Goal: Task Accomplishment & Management: Complete application form

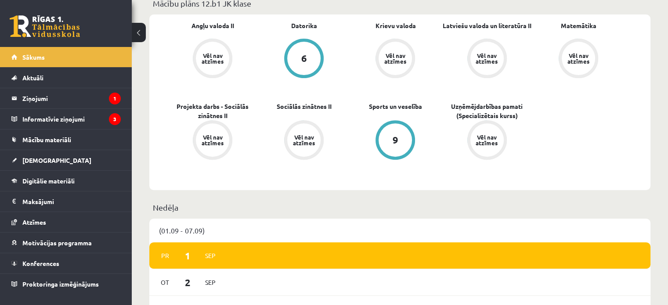
scroll to position [560, 0]
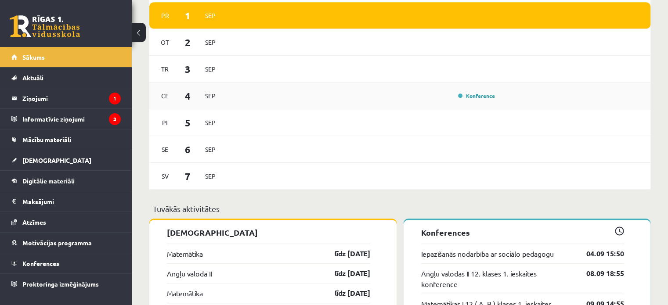
click at [251, 86] on div "Ce 4 Sep Konference" at bounding box center [399, 96] width 501 height 27
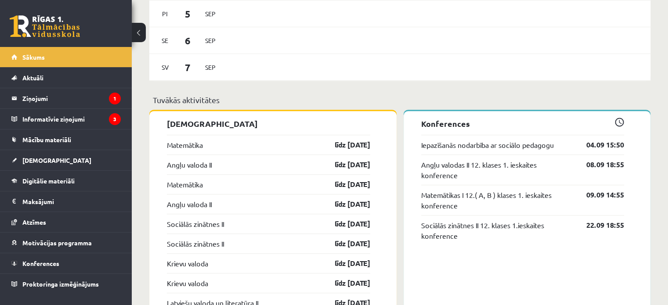
scroll to position [688, 0]
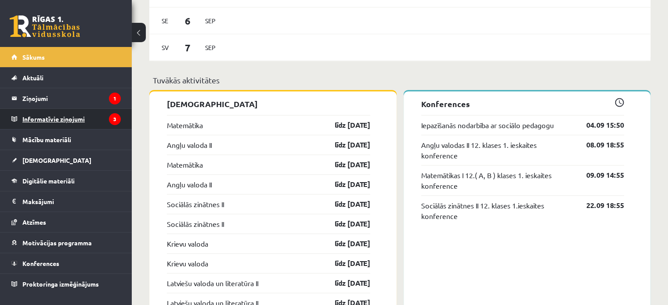
click at [81, 113] on legend "Informatīvie ziņojumi 3" at bounding box center [71, 119] width 98 height 20
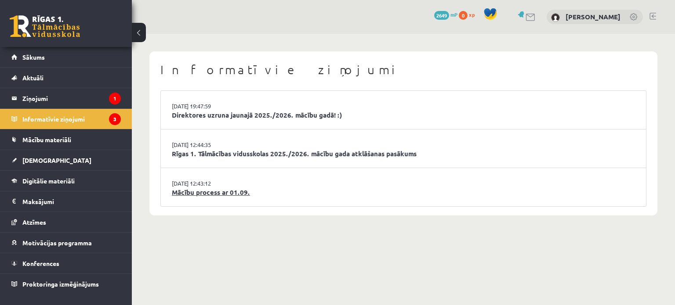
click at [203, 191] on link "Mācību process ar 01.09." at bounding box center [403, 193] width 463 height 10
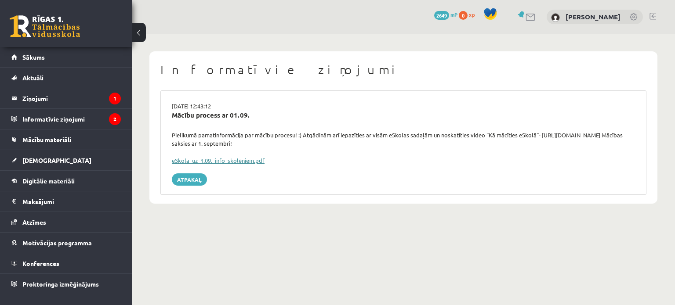
click at [216, 162] on link "eSkola_uz_1.09._info_skolēniem.pdf" at bounding box center [218, 160] width 93 height 7
click at [83, 96] on legend "Ziņojumi 1" at bounding box center [71, 98] width 98 height 20
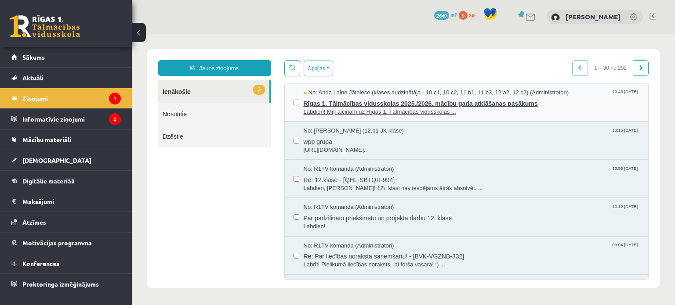
click at [496, 110] on span "Labdien! Mīļi aicinām uz Rīgas 1. Tālmācības vidusskolas ..." at bounding box center [472, 112] width 336 height 8
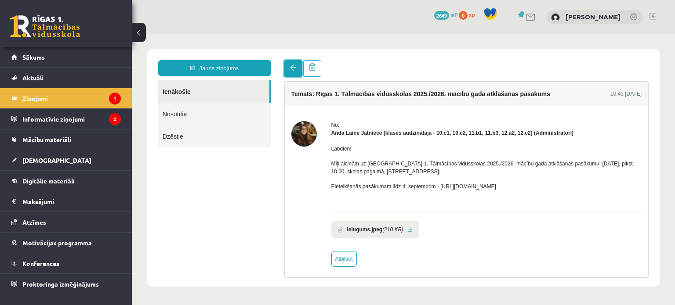
click at [289, 70] on link at bounding box center [293, 68] width 18 height 17
click at [78, 112] on legend "Informatīvie ziņojumi 2" at bounding box center [71, 119] width 98 height 20
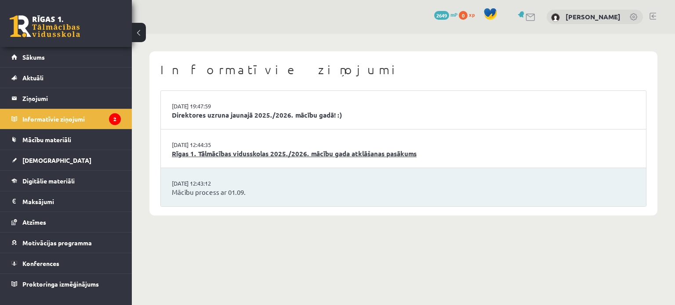
click at [275, 152] on link "Rīgas 1. Tālmācības vidusskolas 2025./2026. mācību gada atklāšanas pasākums" at bounding box center [403, 154] width 463 height 10
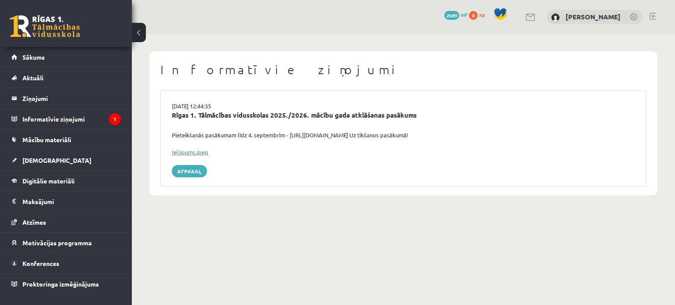
click at [199, 153] on link "Ielūgums.jpeg" at bounding box center [190, 151] width 36 height 7
click at [85, 149] on link "Mācību materiāli" at bounding box center [65, 140] width 109 height 20
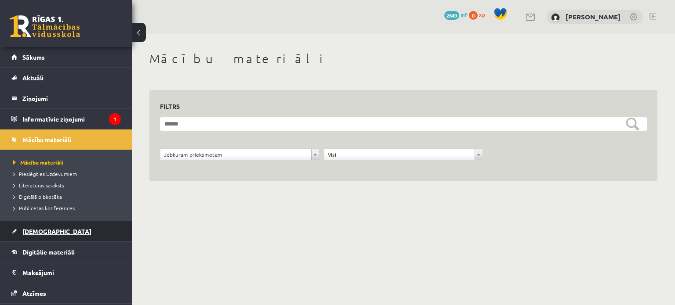
click at [70, 234] on link "[DEMOGRAPHIC_DATA]" at bounding box center [65, 231] width 109 height 20
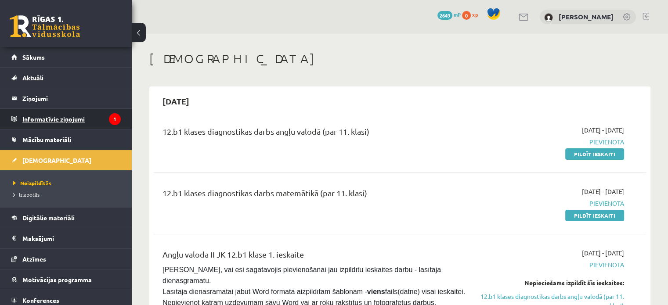
click at [94, 118] on legend "Informatīvie ziņojumi 1" at bounding box center [71, 119] width 98 height 20
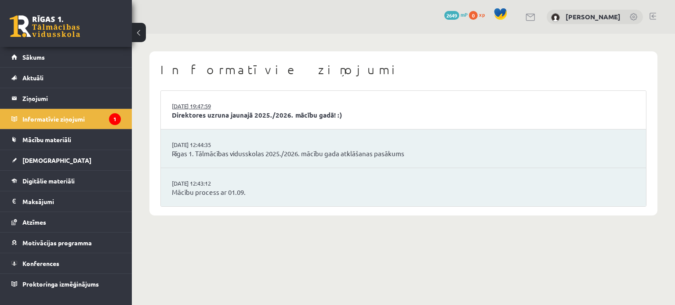
click at [212, 108] on link "29.08.2025 19:47:59" at bounding box center [205, 106] width 66 height 9
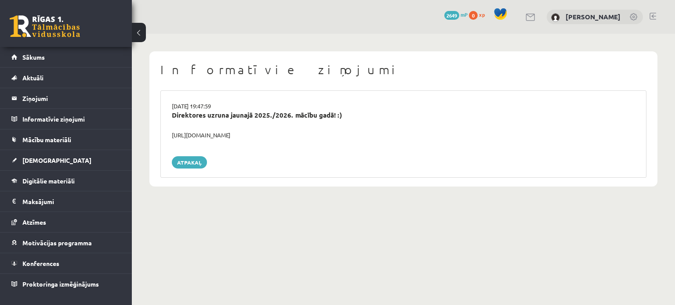
click at [222, 103] on div "[DATE] 19:47:59" at bounding box center [403, 106] width 476 height 9
click at [223, 112] on div "Direktores uzruna jaunajā 2025./2026. mācību gadā! :)" at bounding box center [403, 115] width 463 height 10
click at [206, 132] on div "[URL][DOMAIN_NAME]" at bounding box center [403, 135] width 476 height 9
click at [61, 38] on div "0 Dāvanas 2649 mP 0 xp" at bounding box center [66, 23] width 132 height 47
click at [70, 162] on link "[DEMOGRAPHIC_DATA]" at bounding box center [65, 160] width 109 height 20
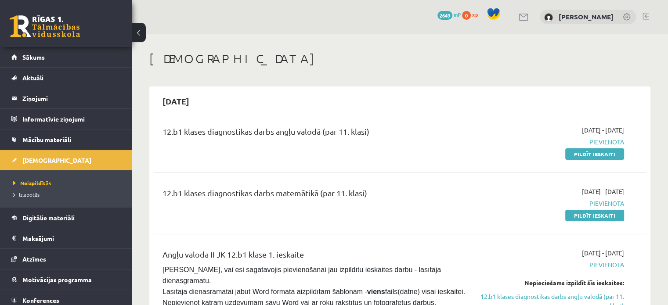
scroll to position [200, 0]
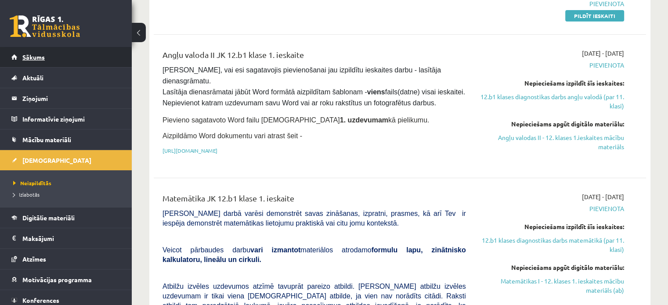
click at [57, 47] on link "Sākums" at bounding box center [65, 57] width 109 height 20
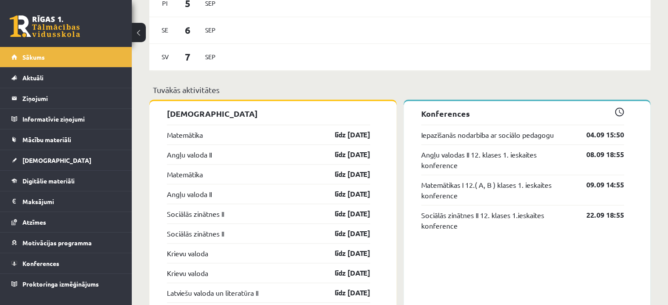
scroll to position [626, 0]
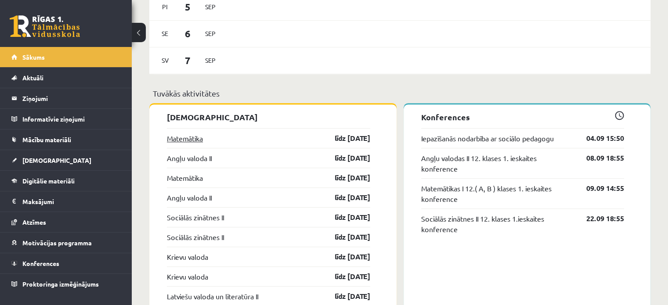
click at [192, 134] on link "Matemātika" at bounding box center [185, 138] width 36 height 11
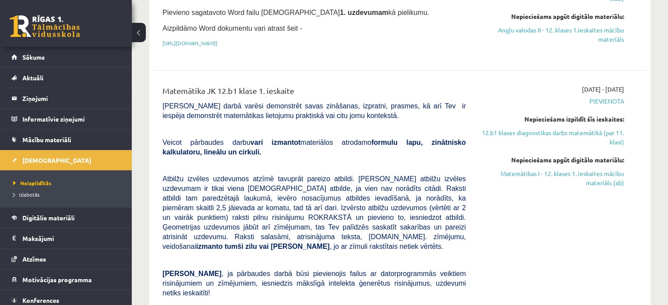
scroll to position [310, 0]
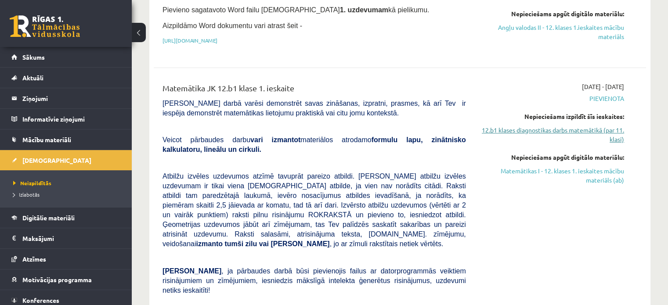
click at [525, 135] on link "12.b1 klases diagnostikas darbs matemātikā (par 11. klasi)" at bounding box center [551, 135] width 145 height 18
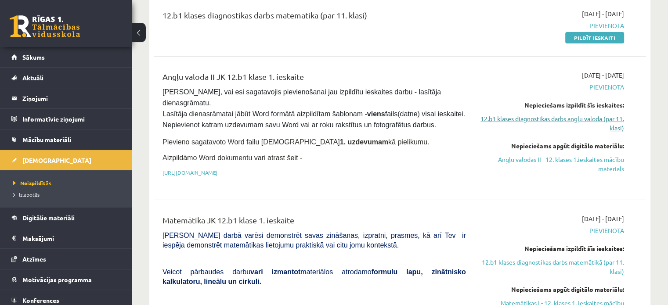
click at [538, 121] on link "12.b1 klases diagnostikas darbs angļu valodā (par 11. klasi)" at bounding box center [551, 123] width 145 height 18
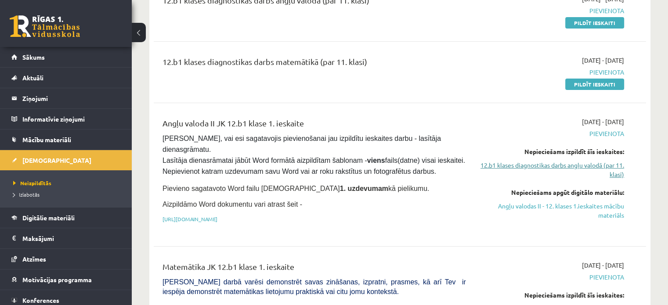
click at [520, 163] on link "12.b1 klases diagnostikas darbs angļu valodā (par 11. klasi)" at bounding box center [551, 170] width 145 height 18
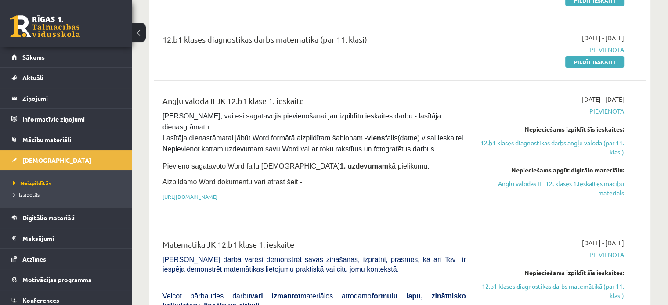
scroll to position [141, 0]
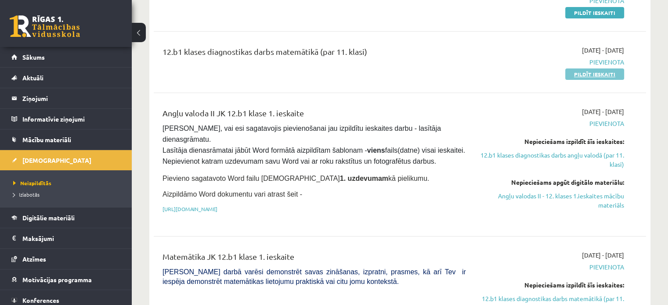
click at [597, 70] on link "Pildīt ieskaiti" at bounding box center [594, 74] width 59 height 11
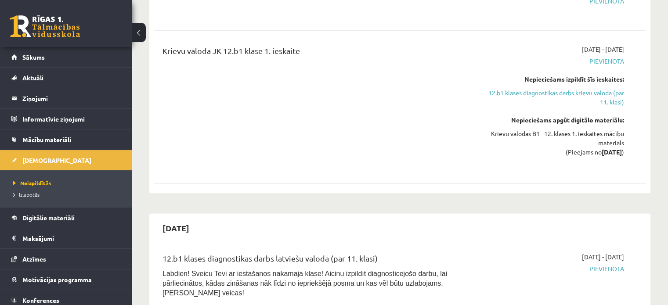
scroll to position [1103, 0]
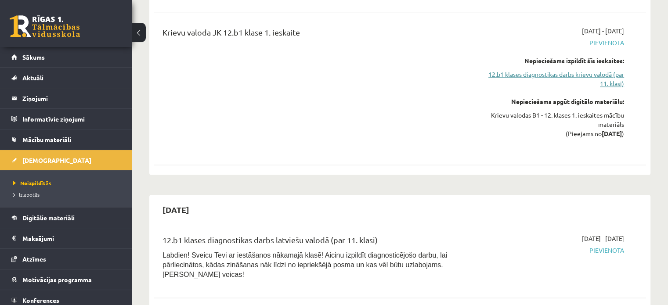
click at [503, 70] on link "12.b1 klases diagnostikas darbs krievu valodā (par 11. klasi)" at bounding box center [551, 79] width 145 height 18
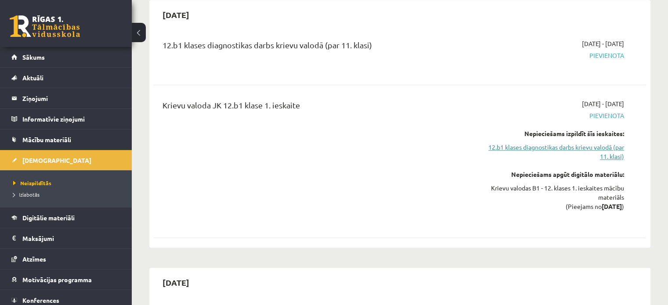
click at [518, 143] on link "12.b1 klases diagnostikas darbs krievu valodā (par 11. klasi)" at bounding box center [551, 152] width 145 height 18
click at [575, 143] on link "12.b1 klases diagnostikas darbs krievu valodā (par 11. klasi)" at bounding box center [551, 152] width 145 height 18
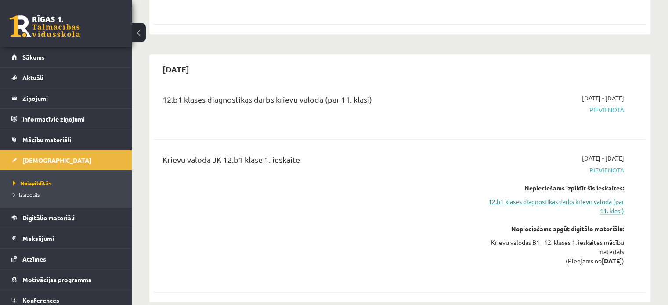
click at [513, 197] on link "12.b1 klases diagnostikas darbs krievu valodā (par 11. klasi)" at bounding box center [551, 206] width 145 height 18
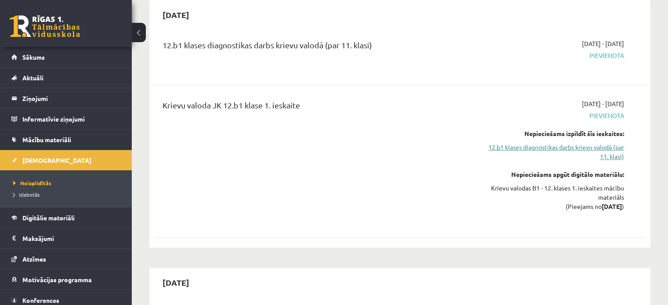
click at [576, 143] on link "12.b1 klases diagnostikas darbs krievu valodā (par 11. klasi)" at bounding box center [551, 152] width 145 height 18
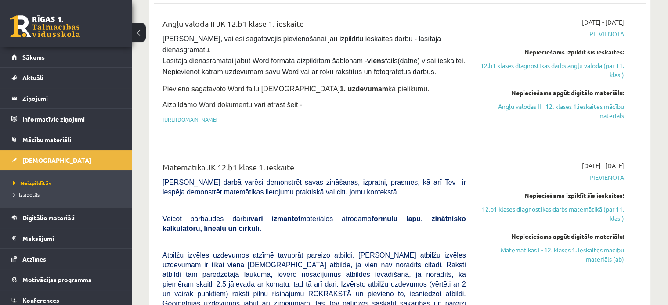
scroll to position [228, 0]
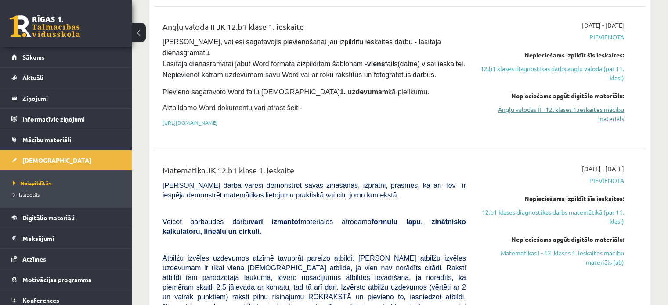
click at [541, 112] on link "Angļu valodas II - 12. klases 1.ieskaites mācību materiāls" at bounding box center [551, 114] width 145 height 18
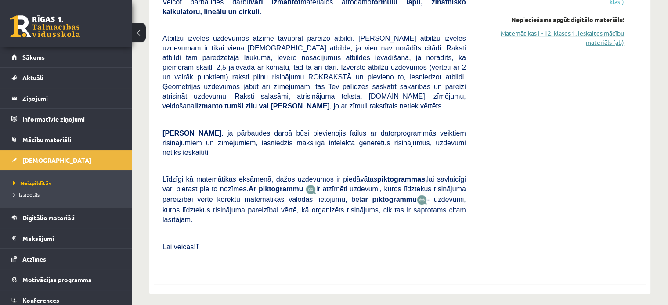
scroll to position [336, 0]
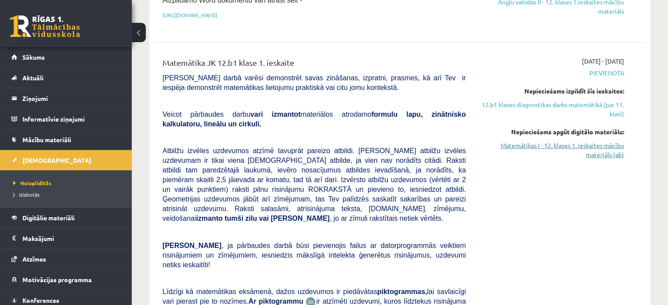
click at [582, 141] on link "Matemātikas I - 12. klases 1. ieskaites mācību materiāls (ab)" at bounding box center [551, 150] width 145 height 18
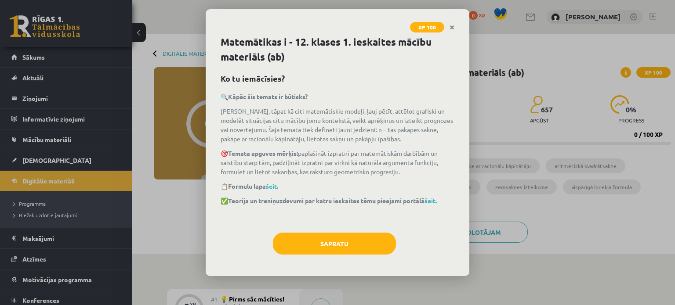
click at [326, 271] on div "Matemātikas i - 12. klases 1. ieskaites mācību materiāls (ab) Ko tu iemācīsies?…" at bounding box center [338, 156] width 264 height 242
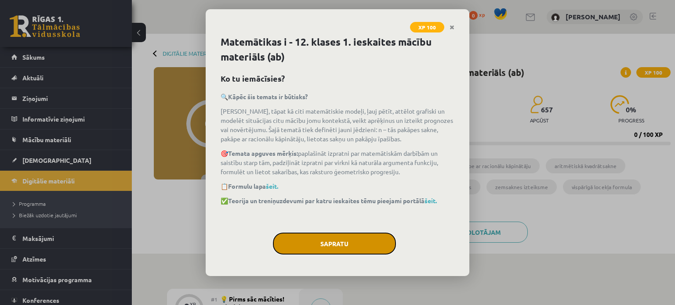
click at [348, 234] on button "Sapratu" at bounding box center [334, 244] width 123 height 22
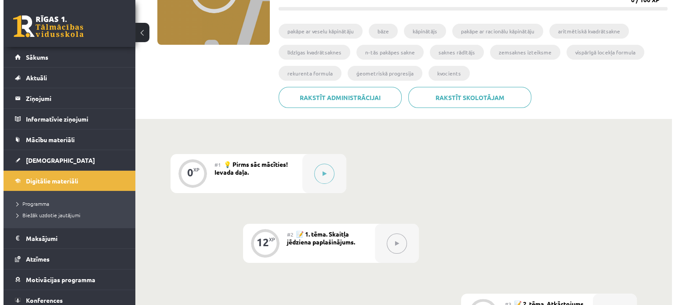
scroll to position [138, 0]
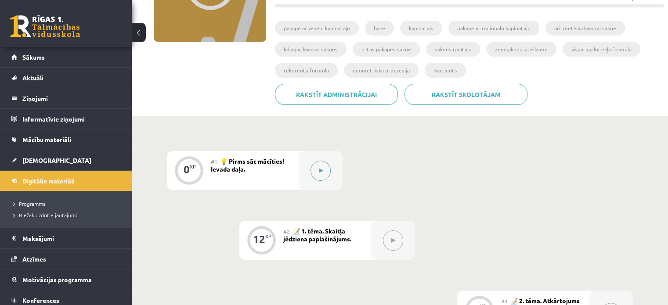
click at [318, 176] on button at bounding box center [321, 171] width 20 height 20
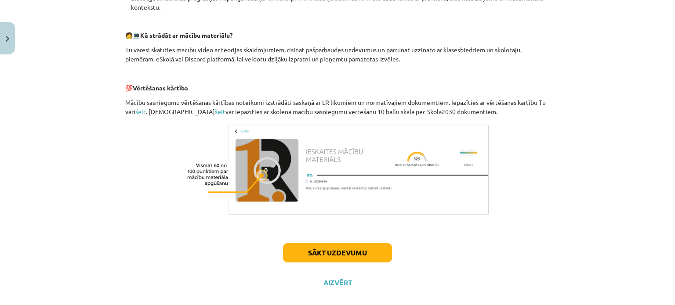
scroll to position [386, 0]
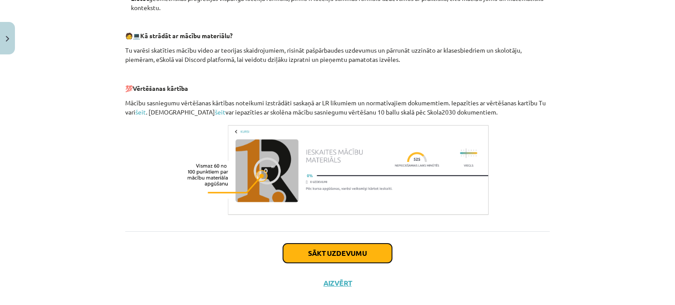
click at [320, 259] on button "Sākt uzdevumu" at bounding box center [337, 253] width 109 height 19
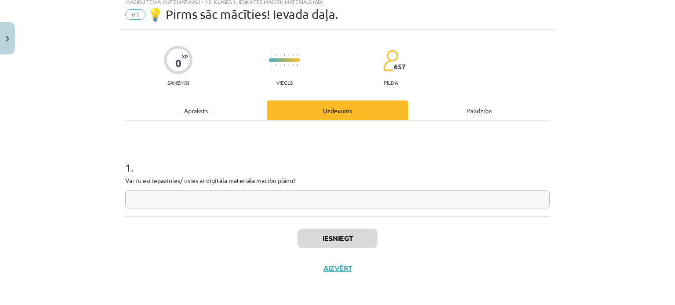
scroll to position [22, 0]
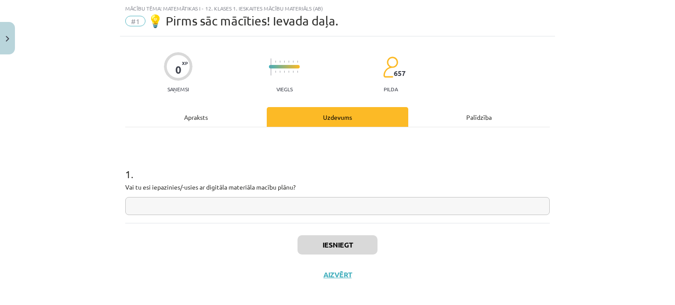
click at [225, 204] on input "text" at bounding box center [337, 206] width 424 height 18
type input "**"
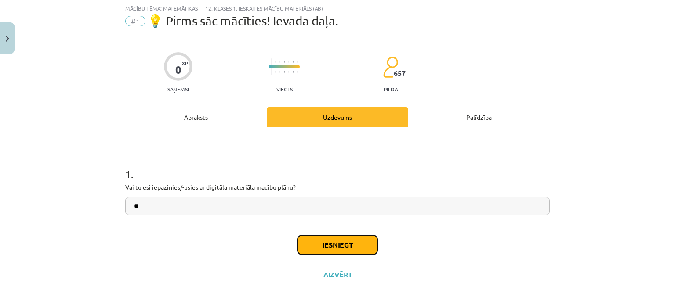
click at [305, 246] on button "Iesniegt" at bounding box center [337, 244] width 80 height 19
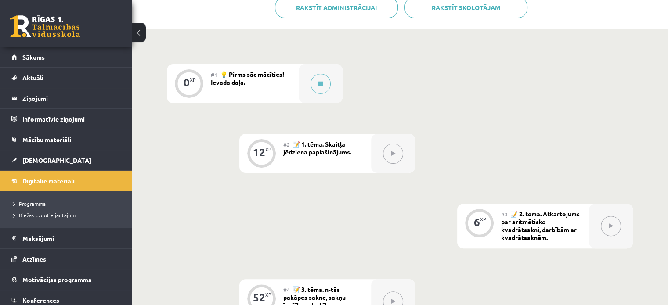
scroll to position [224, 0]
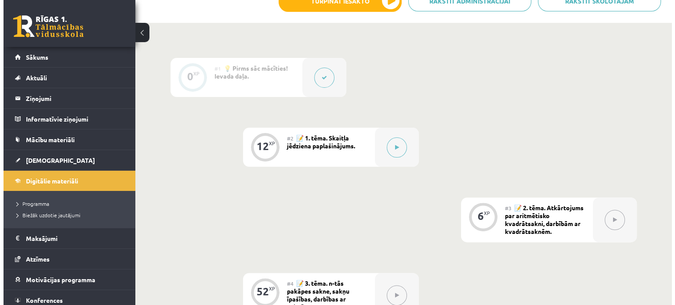
scroll to position [233, 0]
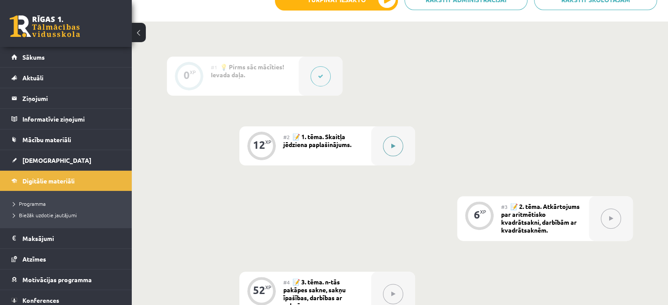
click at [397, 154] on button at bounding box center [393, 146] width 20 height 20
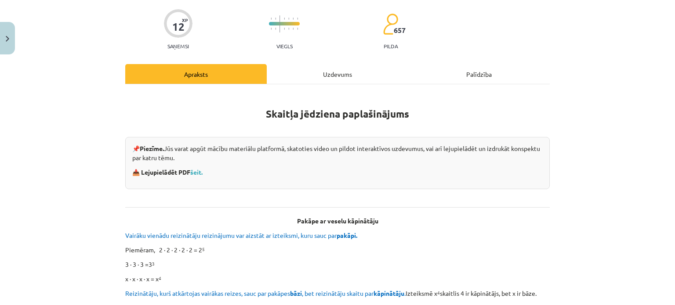
scroll to position [63, 0]
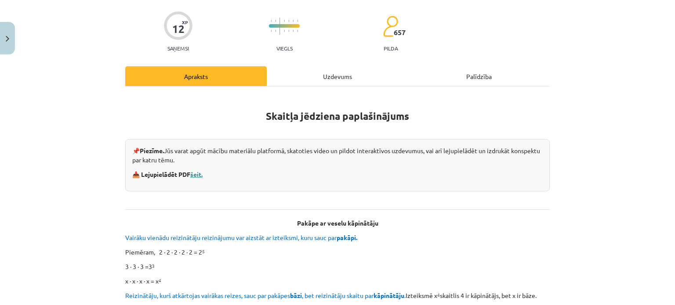
click at [196, 174] on link "šeit." at bounding box center [196, 174] width 12 height 8
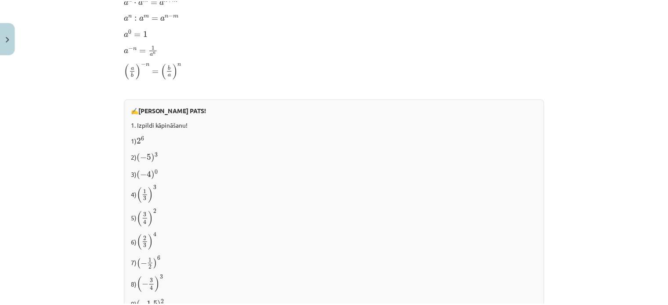
scroll to position [589, 0]
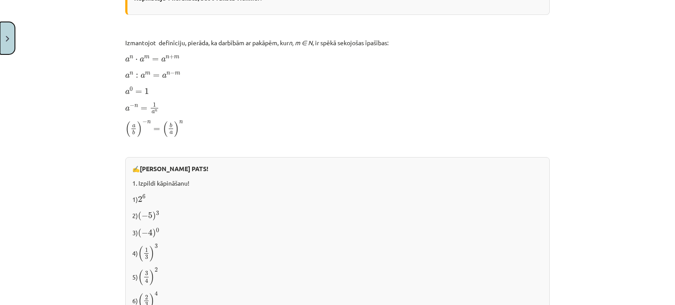
click at [6, 41] on img "Close" at bounding box center [8, 39] width 4 height 6
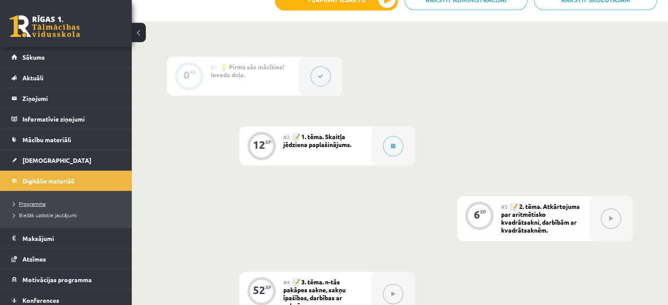
click at [44, 203] on span "Programma" at bounding box center [29, 203] width 33 height 7
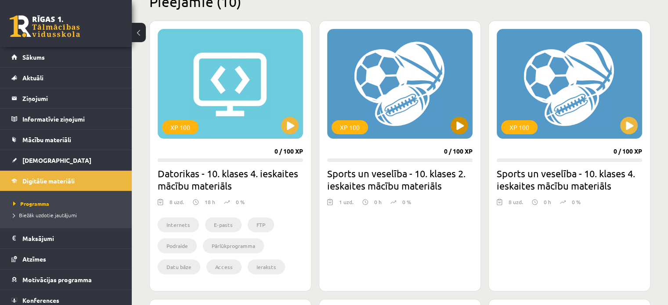
scroll to position [230, 0]
click at [50, 159] on link "[DEMOGRAPHIC_DATA]" at bounding box center [65, 160] width 109 height 20
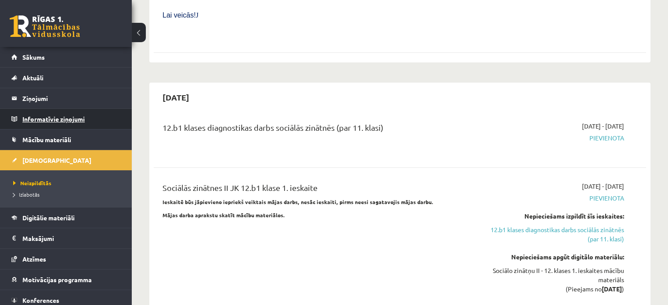
scroll to position [660, 0]
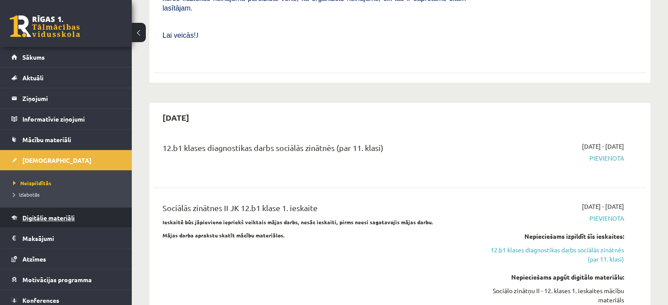
click at [45, 217] on span "Digitālie materiāli" at bounding box center [48, 218] width 52 height 8
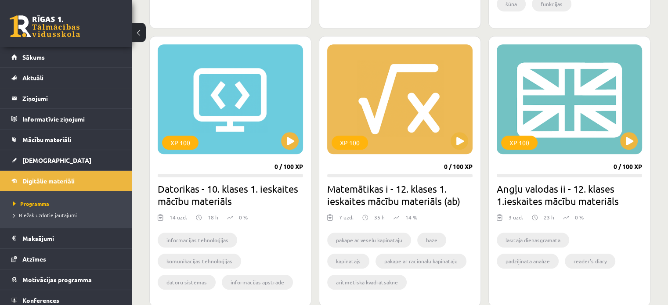
scroll to position [771, 0]
click at [438, 135] on div "XP 100" at bounding box center [399, 99] width 145 height 110
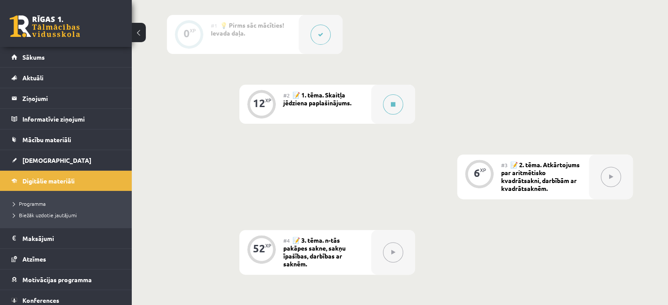
scroll to position [278, 0]
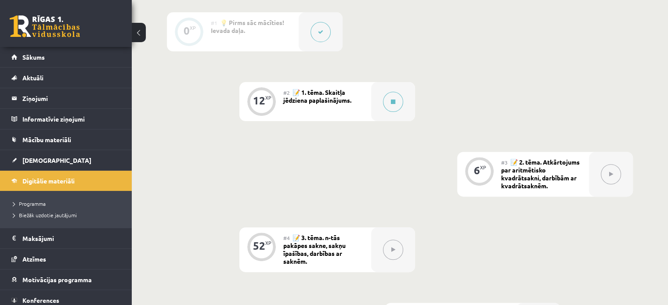
click at [615, 175] on button at bounding box center [611, 174] width 20 height 20
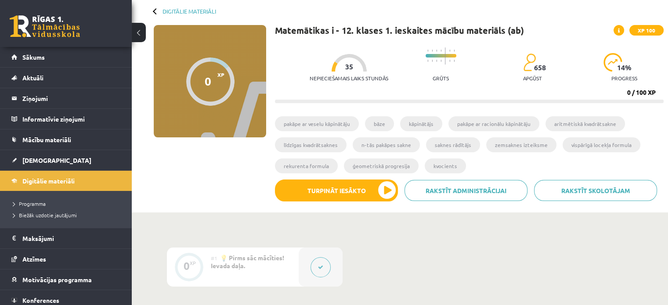
scroll to position [38, 0]
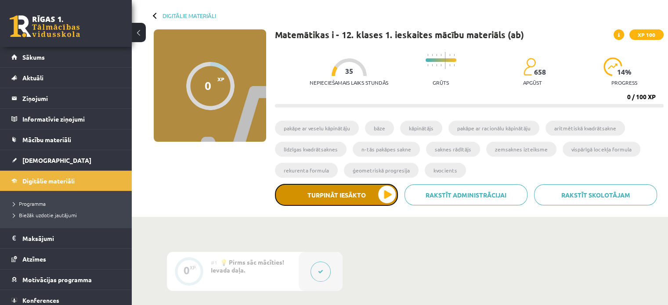
click at [359, 202] on button "Turpināt iesākto" at bounding box center [336, 195] width 123 height 22
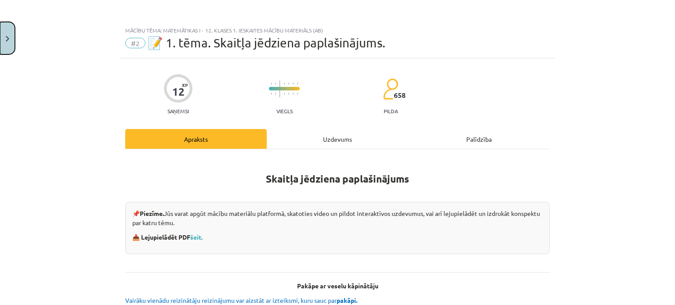
click at [0, 35] on button "Close" at bounding box center [7, 38] width 15 height 33
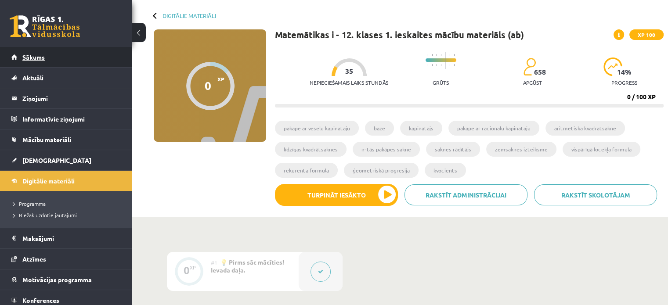
click at [50, 55] on link "Sākums" at bounding box center [65, 57] width 109 height 20
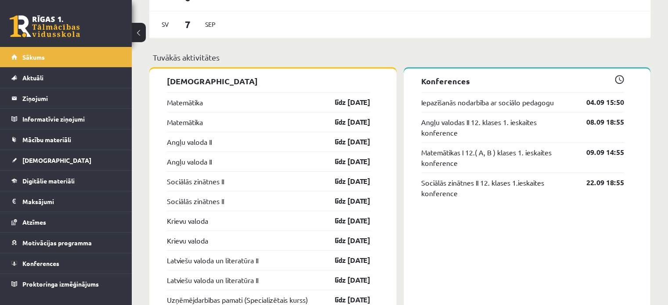
scroll to position [666, 0]
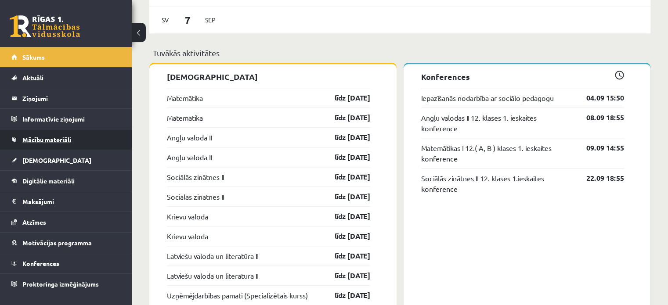
click at [90, 140] on link "Mācību materiāli" at bounding box center [65, 140] width 109 height 20
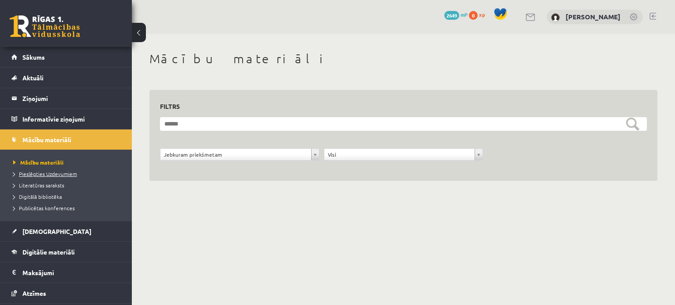
click at [53, 174] on span "Pieslēgties Uzdevumiem" at bounding box center [45, 173] width 64 height 7
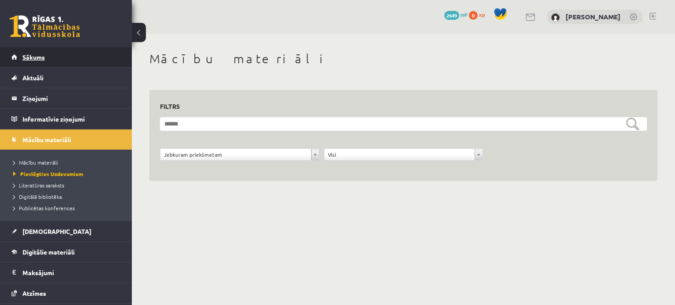
click at [53, 57] on link "Sākums" at bounding box center [65, 57] width 109 height 20
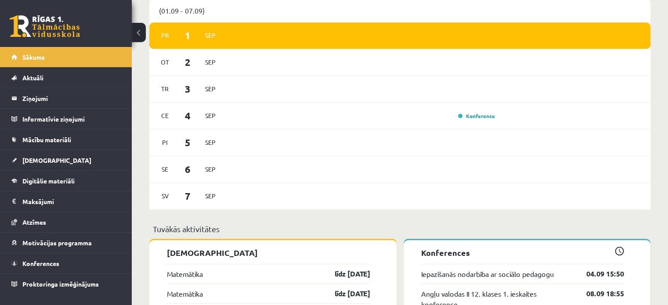
scroll to position [586, 0]
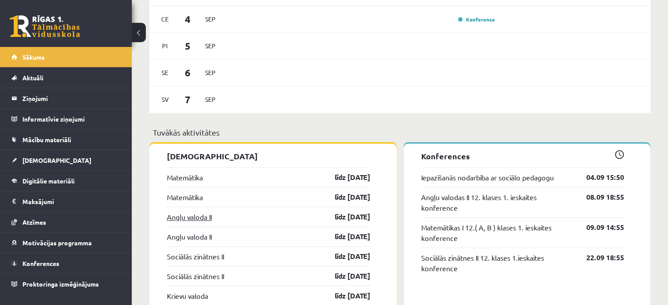
click at [195, 216] on link "Angļu valoda II" at bounding box center [189, 217] width 45 height 11
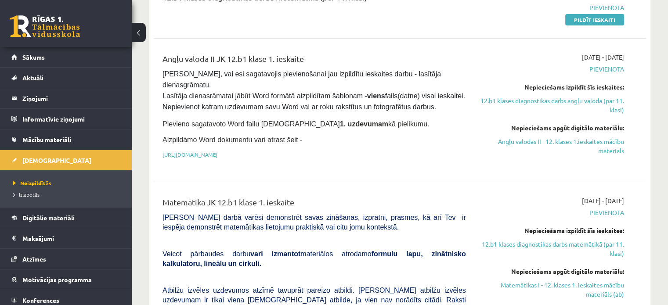
scroll to position [196, 0]
click at [557, 141] on link "Angļu valodas II - 12. klases 1.ieskaites mācību materiāls" at bounding box center [551, 146] width 145 height 18
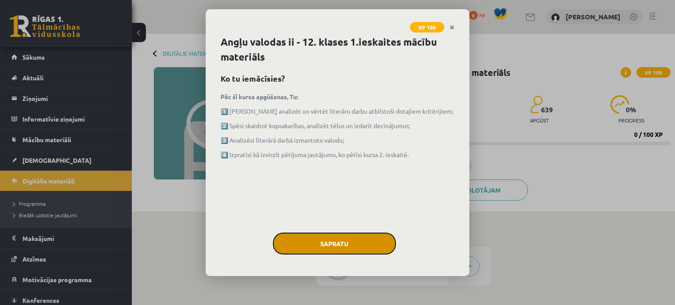
click at [319, 244] on button "Sapratu" at bounding box center [334, 244] width 123 height 22
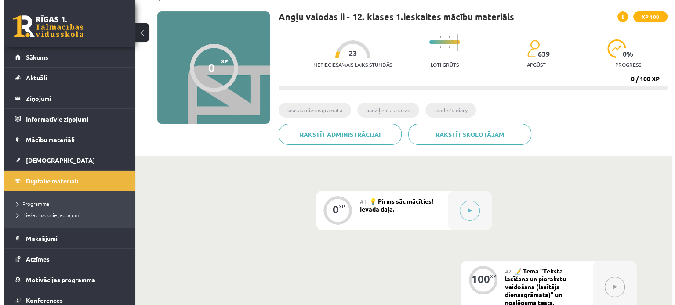
scroll to position [60, 0]
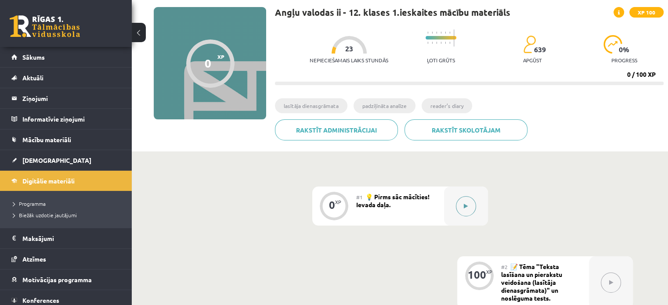
click at [461, 210] on button at bounding box center [466, 206] width 20 height 20
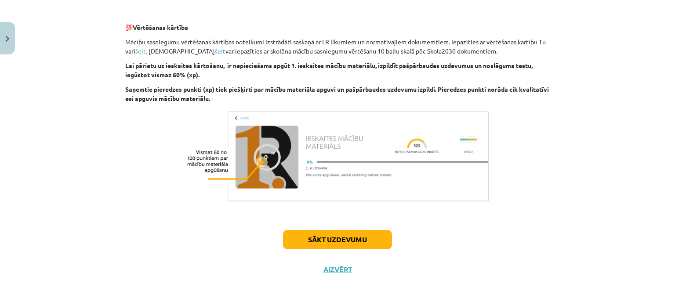
scroll to position [619, 0]
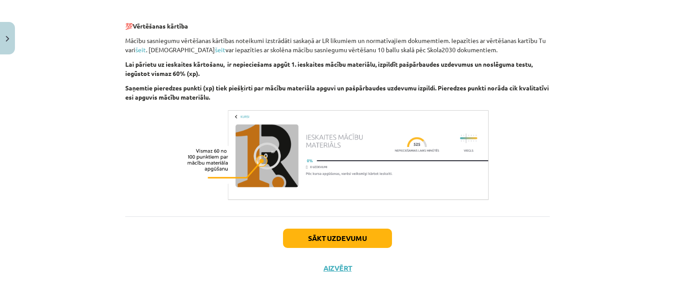
click at [335, 252] on div "Sākt uzdevumu Aizvērt" at bounding box center [337, 248] width 424 height 62
click at [335, 235] on button "Sākt uzdevumu" at bounding box center [337, 238] width 109 height 19
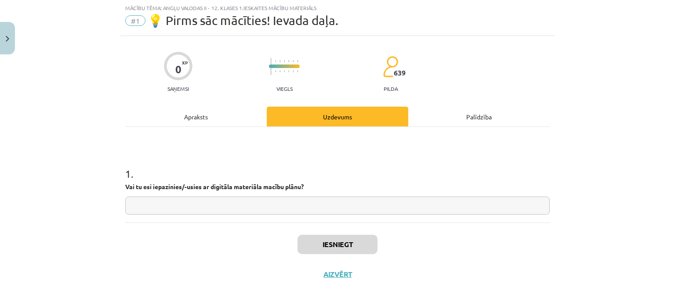
scroll to position [22, 0]
click at [292, 198] on input "text" at bounding box center [337, 206] width 424 height 18
type input "*"
type input "**"
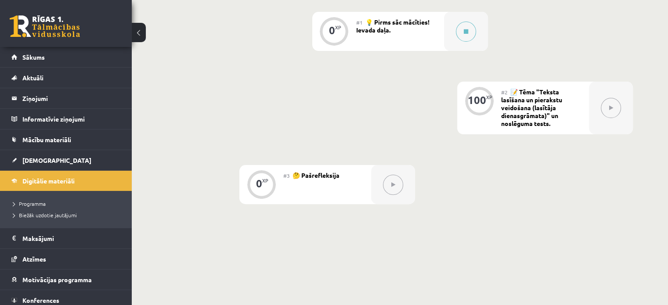
scroll to position [235, 0]
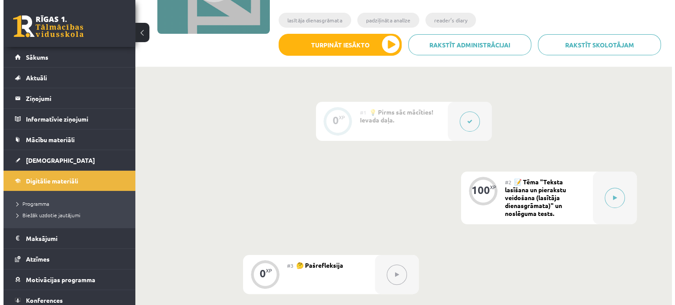
scroll to position [139, 0]
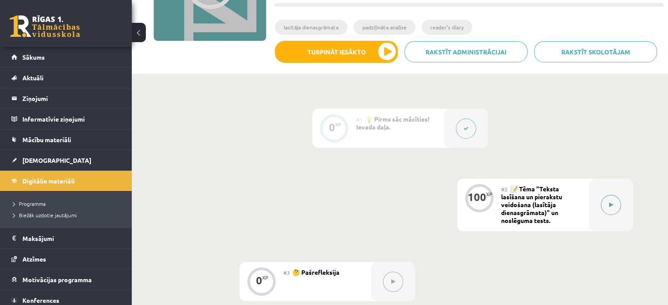
click at [624, 213] on div at bounding box center [611, 205] width 44 height 53
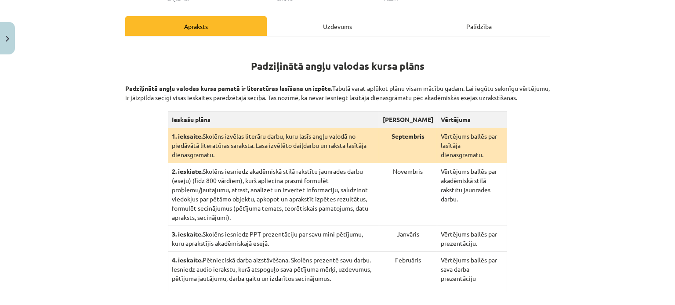
scroll to position [127, 0]
click at [460, 144] on td "Vērtējums ballēs par lasītāja dienasgrāmatu." at bounding box center [472, 145] width 70 height 35
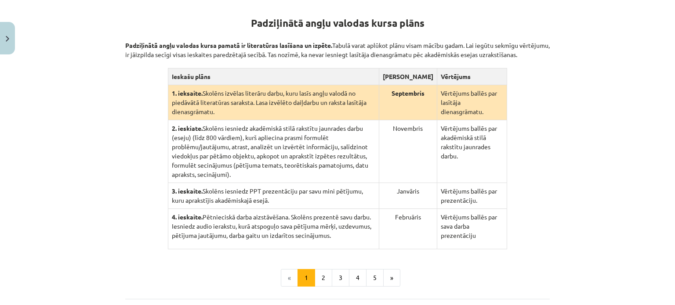
scroll to position [171, 0]
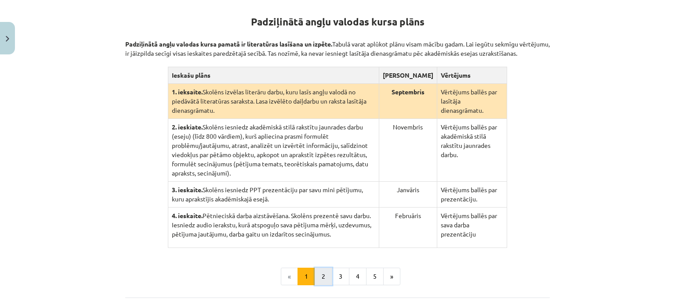
click at [323, 268] on button "2" at bounding box center [324, 277] width 18 height 18
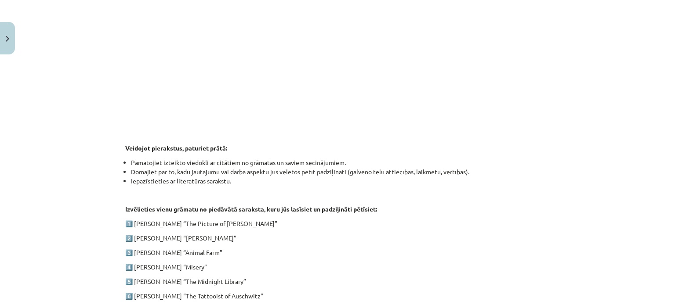
scroll to position [232, 0]
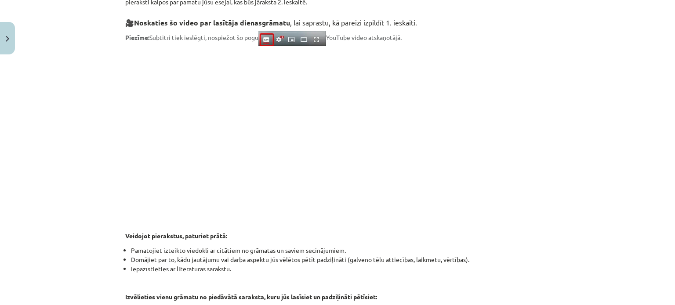
click at [511, 159] on p at bounding box center [337, 131] width 424 height 160
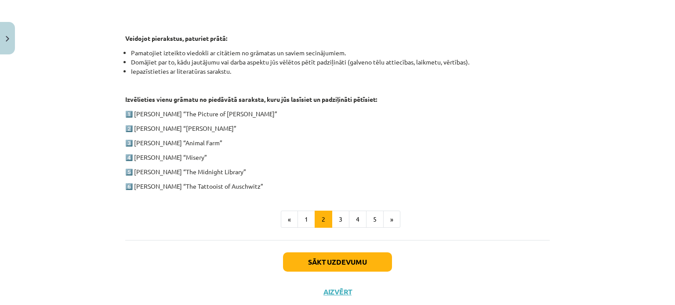
scroll to position [429, 0]
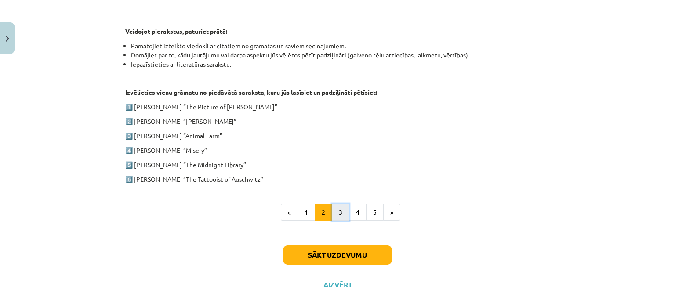
click at [343, 219] on button "3" at bounding box center [341, 213] width 18 height 18
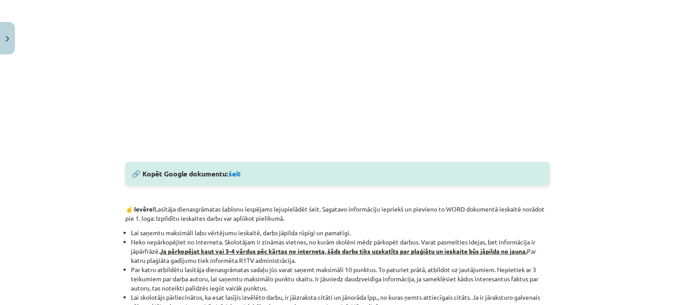
scroll to position [353, 0]
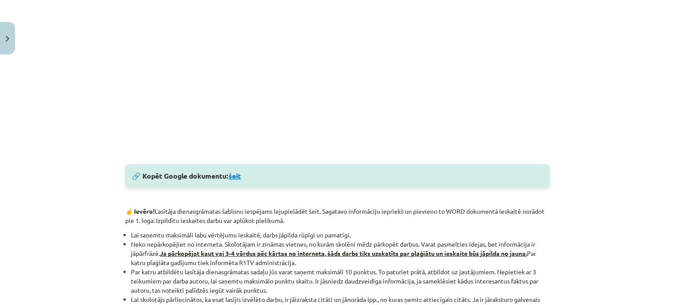
click at [235, 172] on link "šeit" at bounding box center [234, 175] width 12 height 9
click at [230, 179] on link "šeit" at bounding box center [234, 175] width 12 height 9
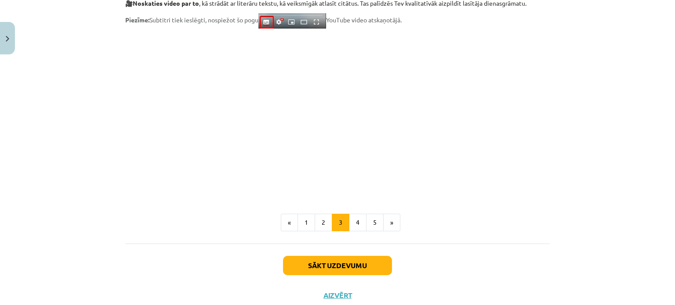
scroll to position [720, 0]
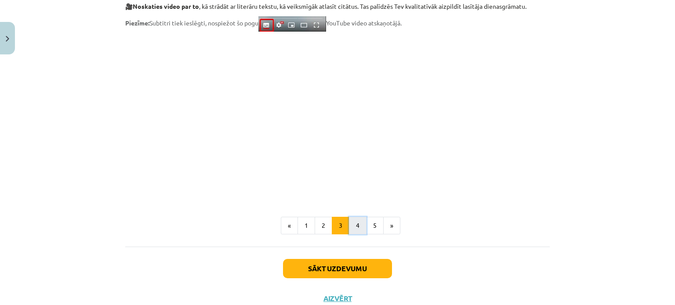
click at [356, 233] on button "4" at bounding box center [358, 226] width 18 height 18
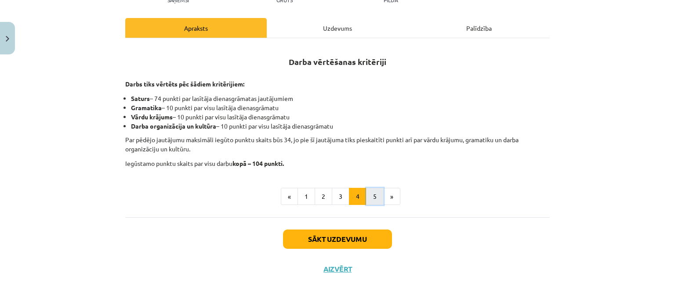
click at [366, 192] on button "5" at bounding box center [375, 197] width 18 height 18
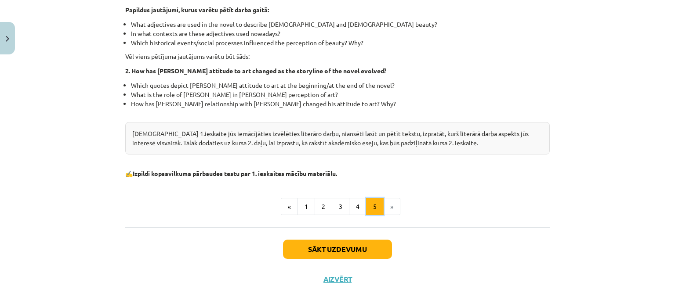
scroll to position [286, 0]
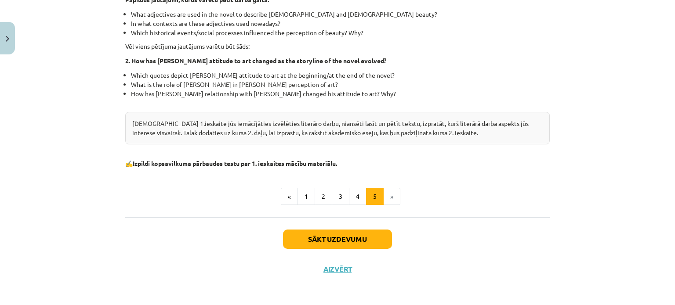
click at [386, 192] on li "»" at bounding box center [391, 197] width 17 height 18
click at [361, 241] on button "Sākt uzdevumu" at bounding box center [337, 239] width 109 height 19
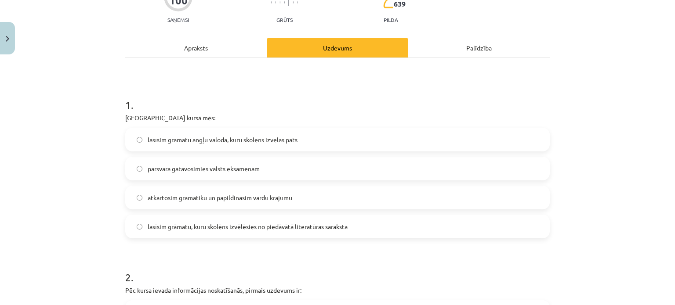
scroll to position [106, 0]
click at [230, 232] on label "lasīsim grāmatu, kuru skolēns izvēlēsies no piedāvātā literatūras saraksta" at bounding box center [337, 226] width 423 height 22
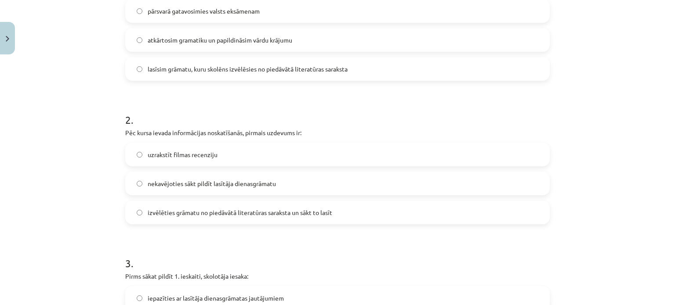
scroll to position [264, 0]
click at [170, 215] on span "izvēlēties grāmatu no piedāvātā literatūras saraksta un sākt to lasīt" at bounding box center [240, 212] width 185 height 9
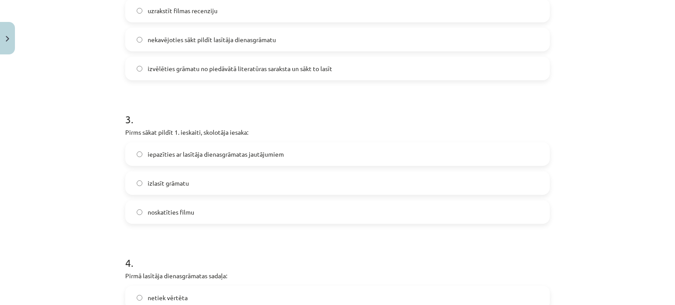
scroll to position [406, 0]
click at [179, 156] on span "iepazīties ar lasītāja dienasgrāmatas jautājumiem" at bounding box center [216, 155] width 136 height 9
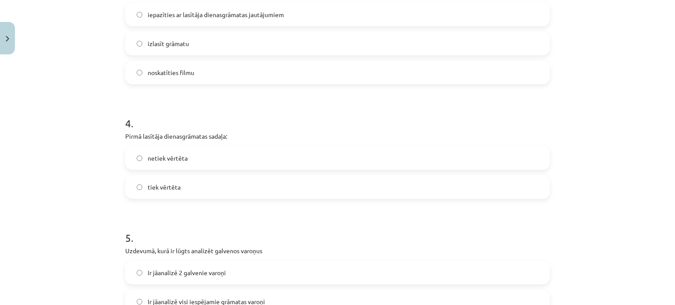
scroll to position [569, 0]
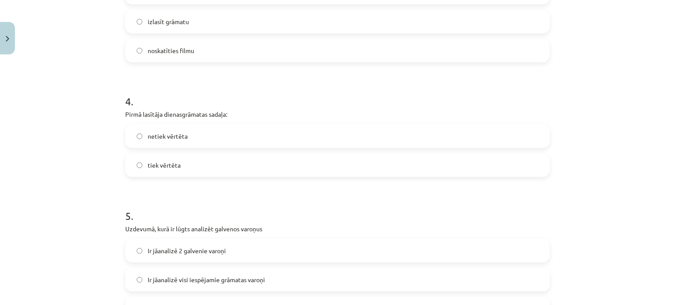
click at [169, 163] on span "tiek vērtēta" at bounding box center [164, 165] width 33 height 9
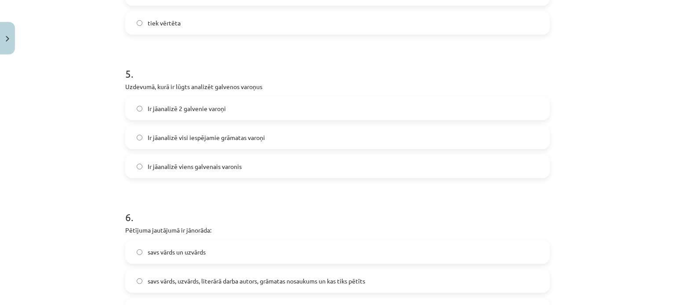
scroll to position [711, 0]
click at [169, 103] on label "Ir jāanalizē 2 galvenie varoņi" at bounding box center [337, 109] width 423 height 22
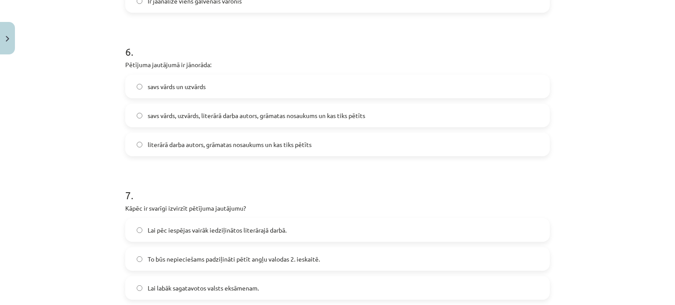
scroll to position [876, 0]
click at [165, 119] on span "savs vārds, uzvārds, literārā darba autors, grāmatas nosaukums un kas tiks pētī…" at bounding box center [256, 116] width 217 height 9
click at [188, 145] on span "literārā darba autors, grāmatas nosaukums un kas tiks pētīts" at bounding box center [230, 145] width 164 height 9
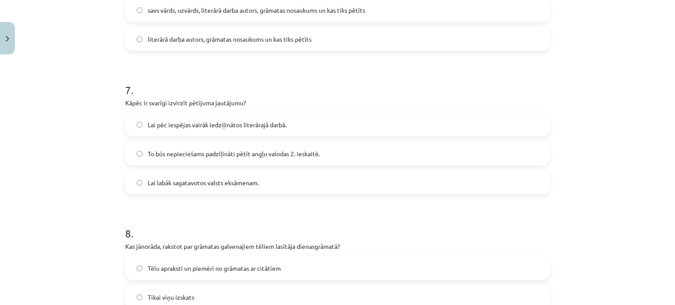
scroll to position [982, 0]
click at [188, 157] on span "To būs nepieciešams padziļināti pētīt angļu valodas 2. ieskaitē." at bounding box center [234, 154] width 172 height 9
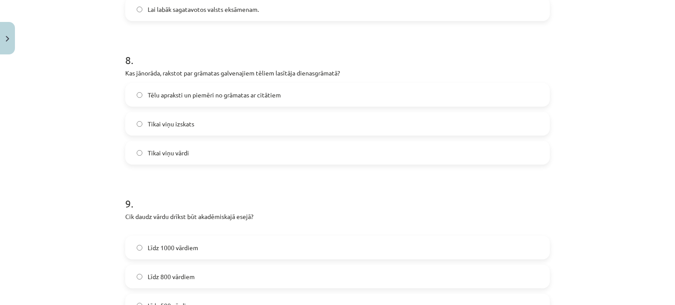
scroll to position [1157, 0]
click at [162, 100] on label "Tēlu apraksti un piemēri no grāmatas ar citātiem" at bounding box center [337, 94] width 423 height 22
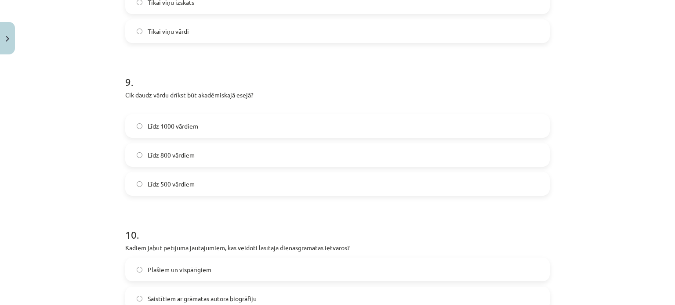
scroll to position [1280, 0]
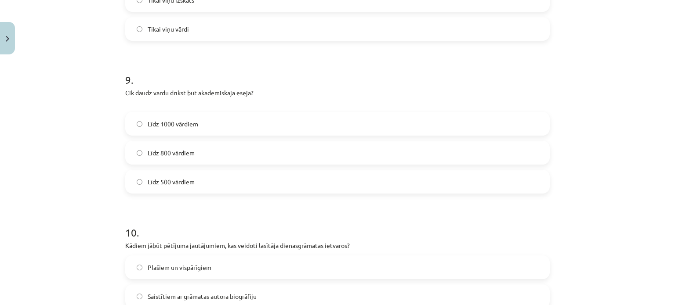
click at [170, 129] on label "Līdz 1000 vārdiem" at bounding box center [337, 124] width 423 height 22
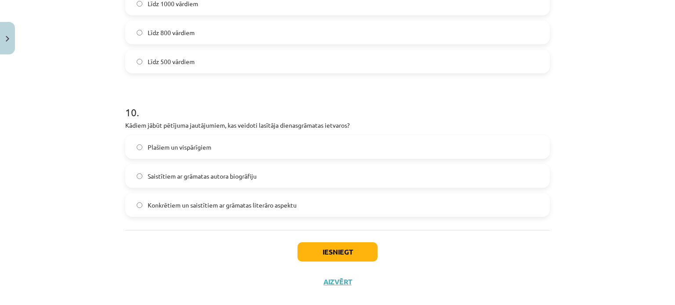
scroll to position [1400, 0]
click at [159, 209] on label "Konkrētiem un saistītiem ar grāmatas literāro aspektu" at bounding box center [337, 205] width 423 height 22
click at [314, 251] on button "Iesniegt" at bounding box center [337, 251] width 80 height 19
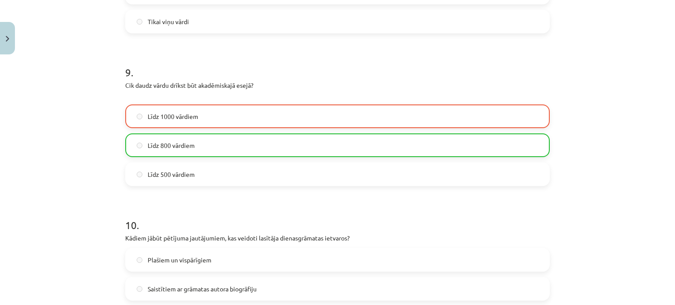
scroll to position [1441, 0]
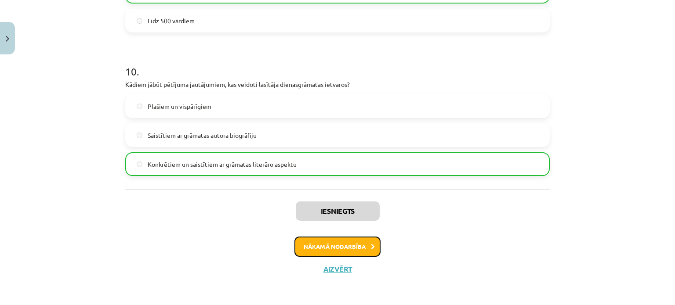
click at [329, 246] on button "Nākamā nodarbība" at bounding box center [337, 247] width 86 height 20
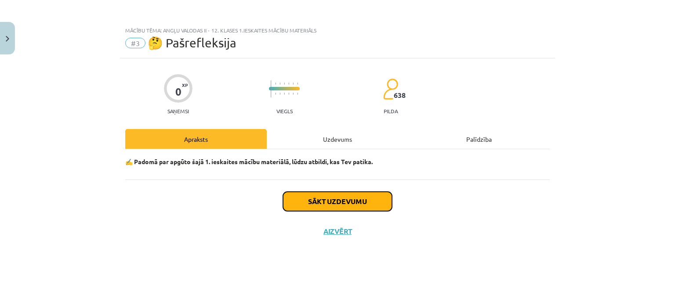
click at [288, 193] on button "Sākt uzdevumu" at bounding box center [337, 201] width 109 height 19
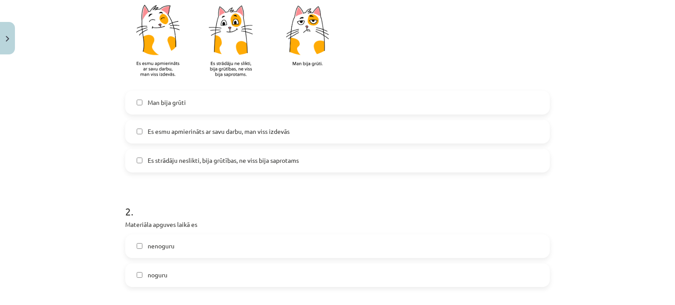
scroll to position [230, 0]
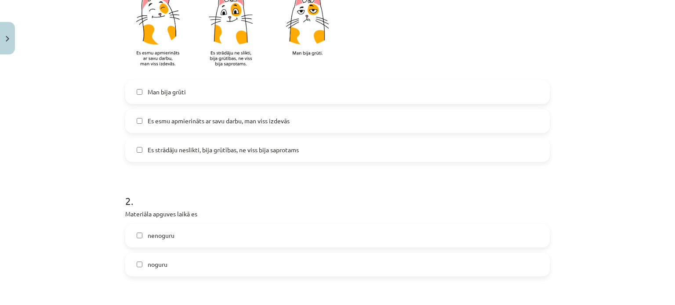
click at [174, 126] on label "Es esmu apmierināts ar savu darbu, man viss izdevās" at bounding box center [337, 121] width 423 height 22
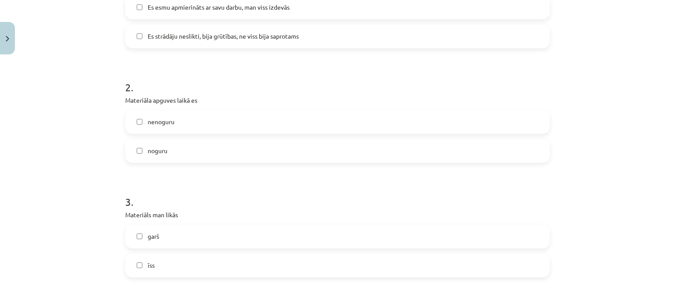
scroll to position [344, 0]
click at [178, 116] on label "nenoguru" at bounding box center [337, 123] width 423 height 22
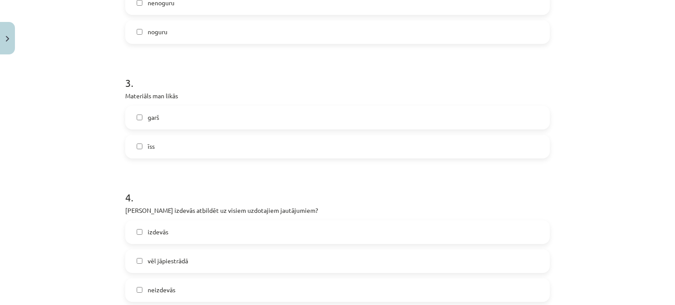
scroll to position [465, 0]
click at [148, 140] on span "īss" at bounding box center [151, 144] width 7 height 9
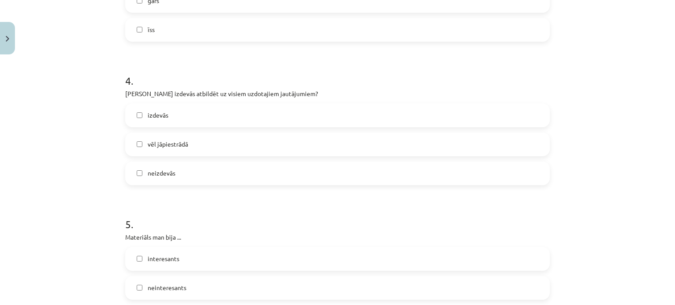
scroll to position [581, 0]
click at [151, 144] on span "vēl jāpiestrādā" at bounding box center [168, 143] width 40 height 9
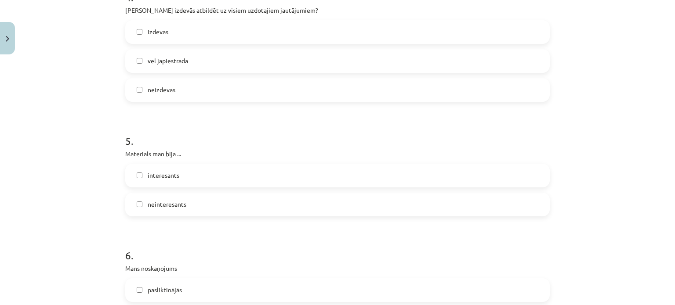
scroll to position [651, 0]
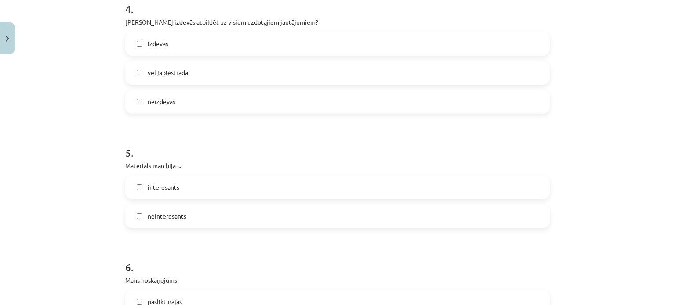
click at [167, 84] on div "izdevās vēl jāpiestrādā neizdevās" at bounding box center [337, 73] width 424 height 82
click at [171, 78] on label "vēl jāpiestrādā" at bounding box center [337, 73] width 423 height 22
click at [186, 34] on label "izdevās" at bounding box center [337, 44] width 423 height 22
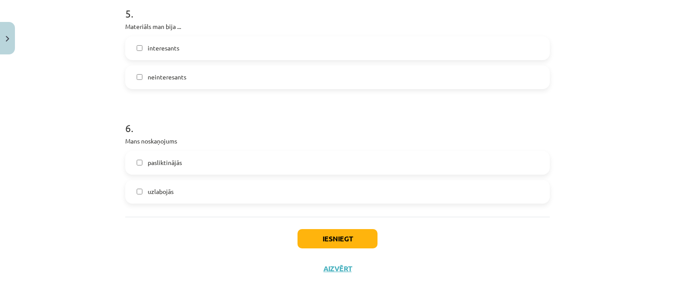
click at [175, 49] on span "interesants" at bounding box center [164, 47] width 32 height 9
click at [188, 190] on label "uzlabojās" at bounding box center [337, 192] width 423 height 22
click at [330, 232] on button "Iesniegt" at bounding box center [337, 238] width 80 height 19
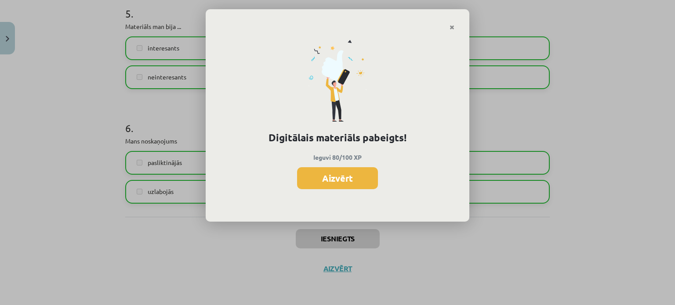
click at [337, 170] on button "Aizvērt" at bounding box center [337, 178] width 81 height 22
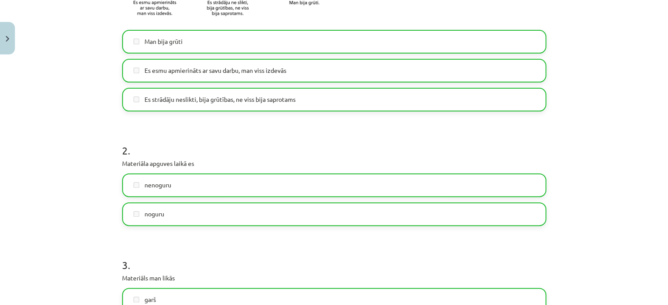
scroll to position [223, 0]
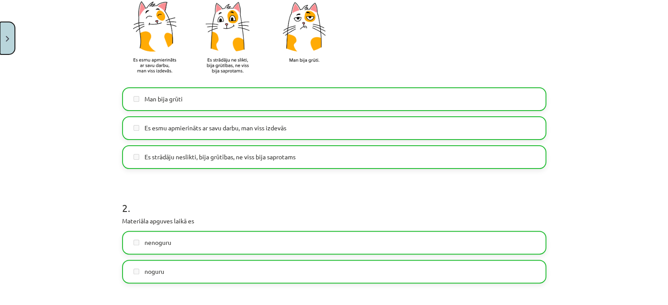
click at [1, 26] on button "Close" at bounding box center [7, 38] width 15 height 33
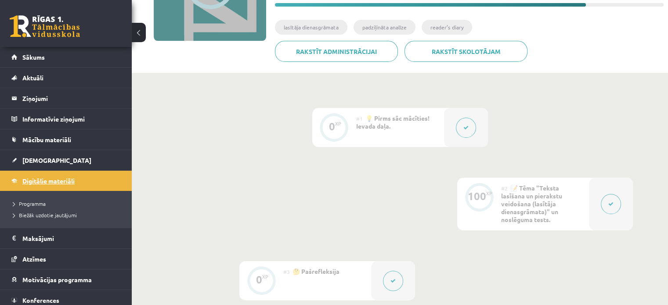
click at [53, 176] on link "Digitālie materiāli" at bounding box center [65, 181] width 109 height 20
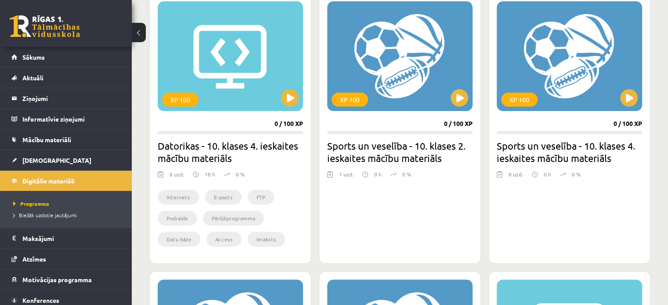
scroll to position [262, 0]
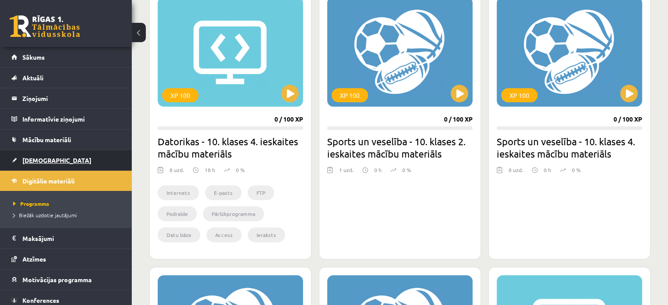
click at [46, 162] on span "[DEMOGRAPHIC_DATA]" at bounding box center [56, 160] width 69 height 8
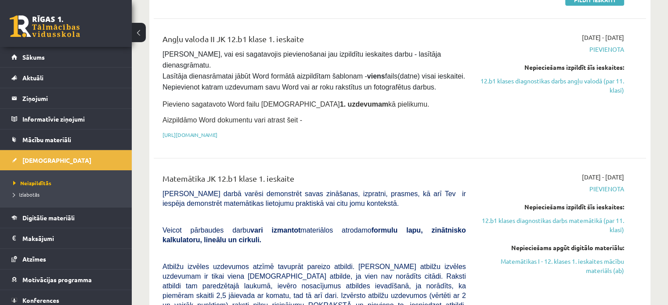
scroll to position [214, 0]
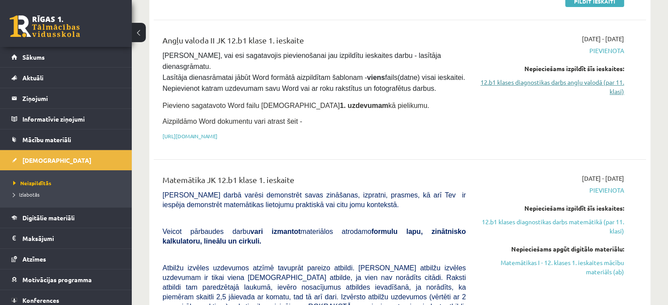
click at [530, 84] on link "12.b1 klases diagnostikas darbs angļu valodā (par 11. klasi)" at bounding box center [551, 87] width 145 height 18
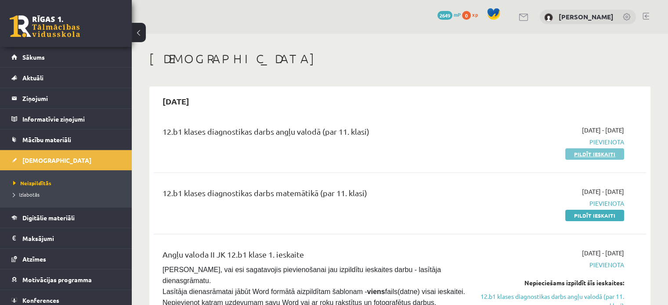
click at [580, 156] on link "Pildīt ieskaiti" at bounding box center [594, 153] width 59 height 11
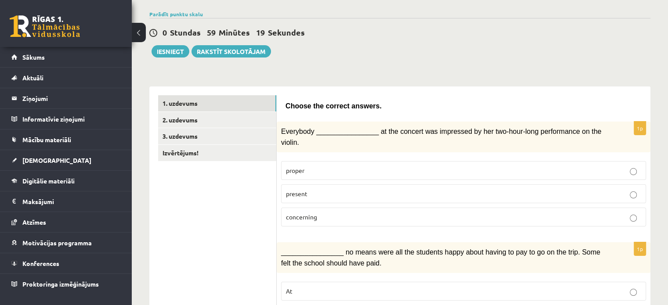
scroll to position [98, 0]
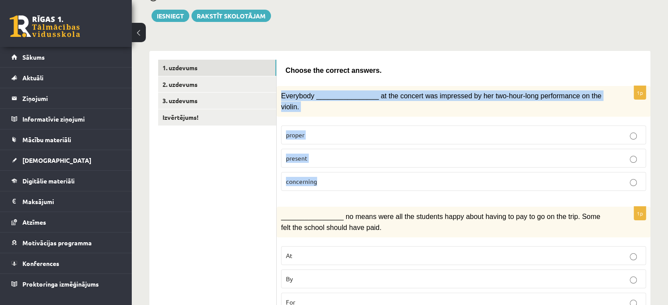
drag, startPoint x: 279, startPoint y: 94, endPoint x: 348, endPoint y: 173, distance: 104.3
click at [348, 173] on div "1p Everybody ________________ at the concert was impressed by her two-hour-long…" at bounding box center [464, 142] width 374 height 112
copy div "Everybody ________________ at the concert was impressed by her two-hour-long pe…"
click at [317, 154] on p "present" at bounding box center [463, 158] width 355 height 9
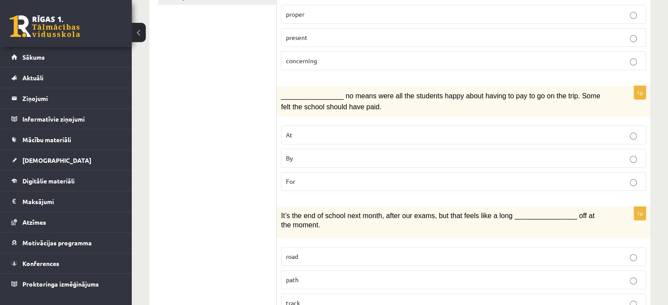
scroll to position [219, 0]
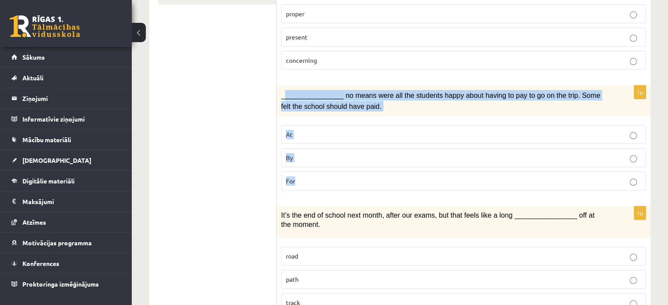
drag, startPoint x: 309, startPoint y: 179, endPoint x: 284, endPoint y: 84, distance: 98.1
click at [284, 86] on div "1p ________________ no means were all the students happy about having to pay to…" at bounding box center [464, 142] width 374 height 112
copy div "_______________ no means were all the students happy about having to pay to go …"
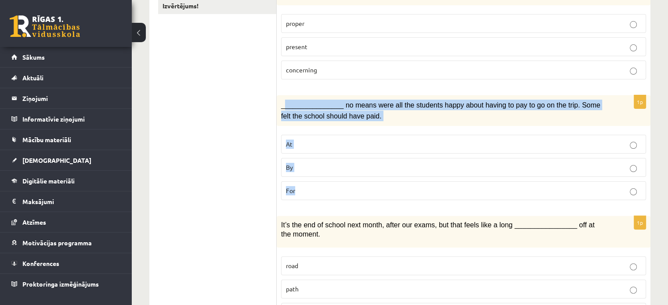
scroll to position [207, 0]
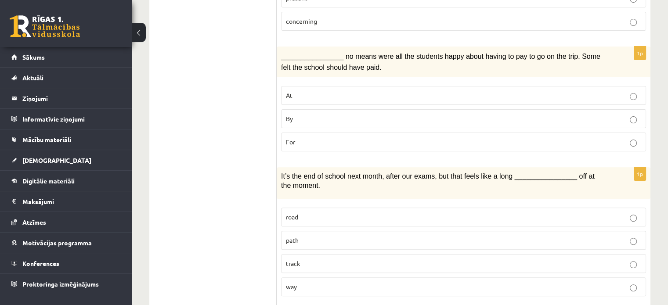
click at [308, 114] on p "By" at bounding box center [463, 118] width 355 height 9
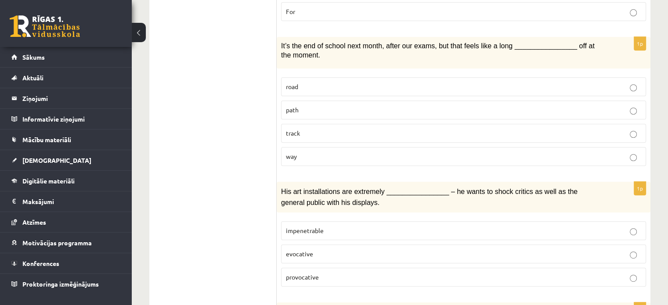
scroll to position [389, 0]
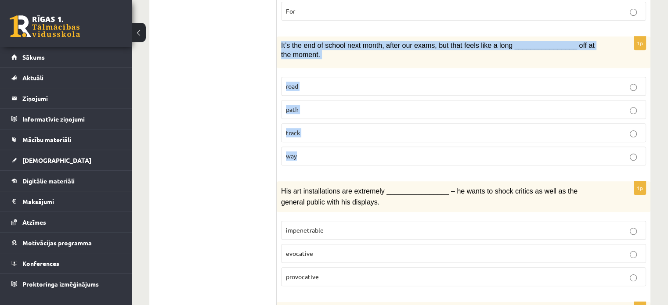
drag, startPoint x: 277, startPoint y: 25, endPoint x: 362, endPoint y: 130, distance: 134.6
click at [362, 130] on div "1p It’s the end of school next month, after our exams, but that feels like a lo…" at bounding box center [464, 104] width 374 height 136
copy div "It’s the end of school next month, after our exams, but that feels like a long …"
click at [315, 147] on label "way" at bounding box center [463, 156] width 365 height 19
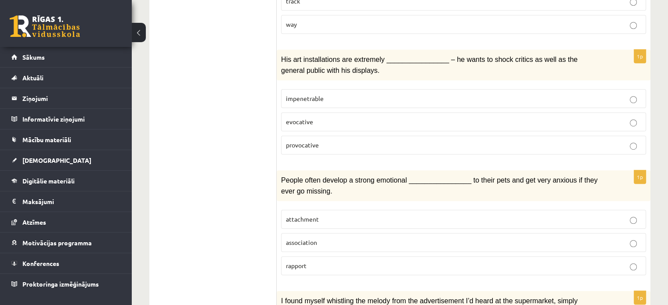
scroll to position [520, 0]
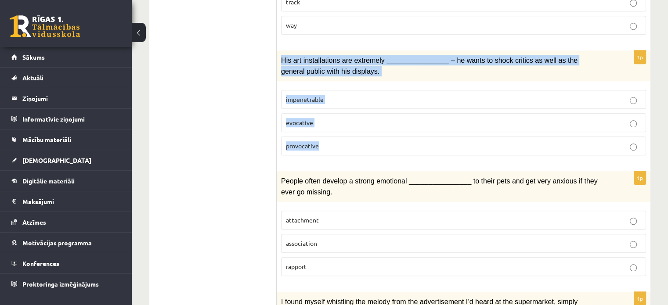
drag, startPoint x: 279, startPoint y: 40, endPoint x: 350, endPoint y: 137, distance: 120.4
click at [350, 137] on div "1p His art installations are extremely ________________ – he wants to shock cri…" at bounding box center [464, 107] width 374 height 112
copy div "His art installations are extremely ________________ – he wants to shock critic…"
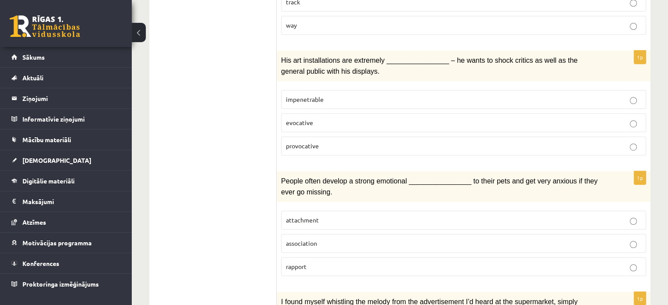
click at [314, 142] on span "provocative" at bounding box center [302, 146] width 33 height 8
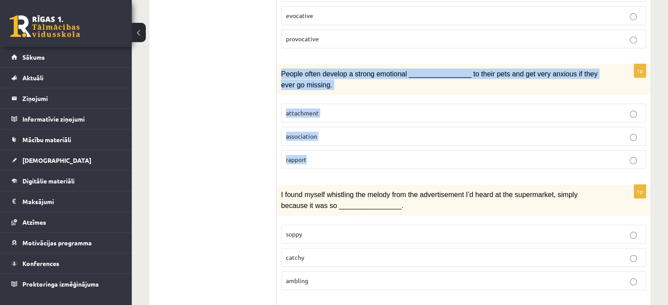
drag, startPoint x: 278, startPoint y: 53, endPoint x: 351, endPoint y: 132, distance: 108.2
click at [351, 132] on div "1p People often develop a strong emotional ________________ to their pets and g…" at bounding box center [464, 120] width 374 height 112
copy div "People often develop a strong emotional ________________ to their pets and get …"
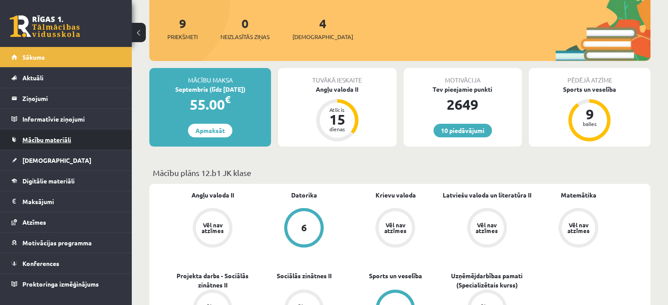
scroll to position [101, 0]
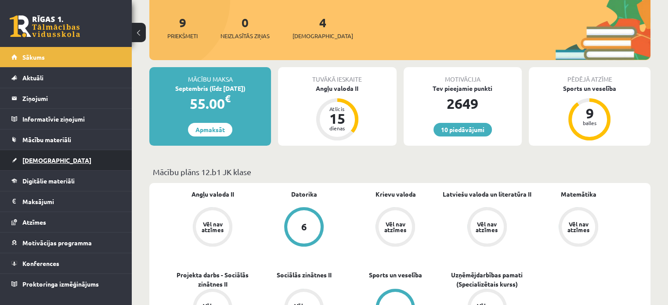
click at [46, 157] on span "[DEMOGRAPHIC_DATA]" at bounding box center [56, 160] width 69 height 8
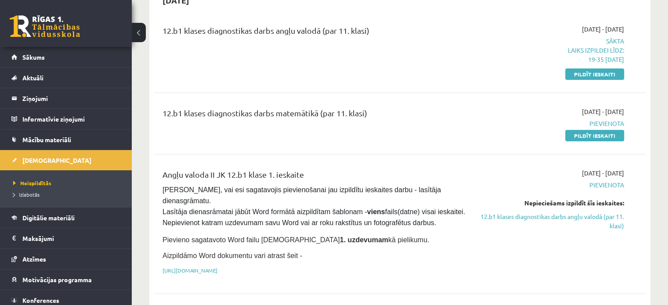
scroll to position [62, 0]
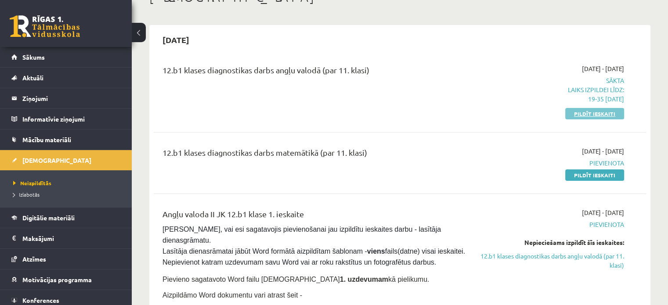
click at [579, 109] on link "Pildīt ieskaiti" at bounding box center [594, 113] width 59 height 11
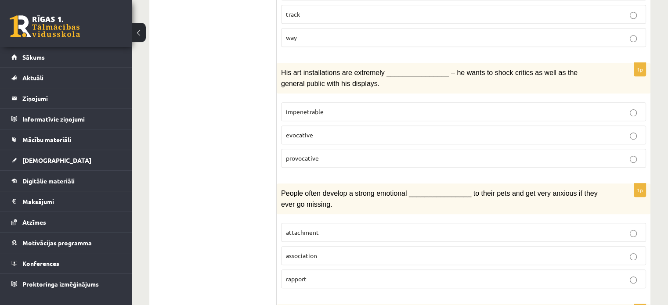
scroll to position [507, 0]
click at [301, 155] on span "provocative" at bounding box center [302, 159] width 33 height 8
click at [376, 228] on p "attachment" at bounding box center [463, 232] width 355 height 9
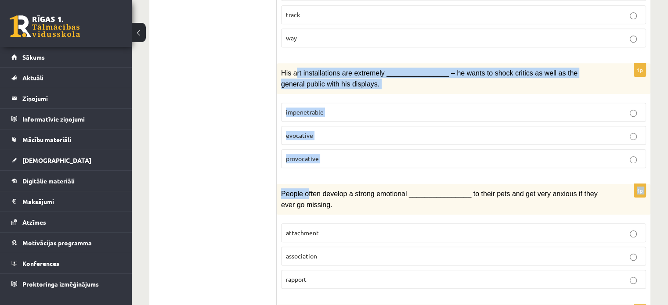
drag, startPoint x: 307, startPoint y: 158, endPoint x: 293, endPoint y: 58, distance: 100.3
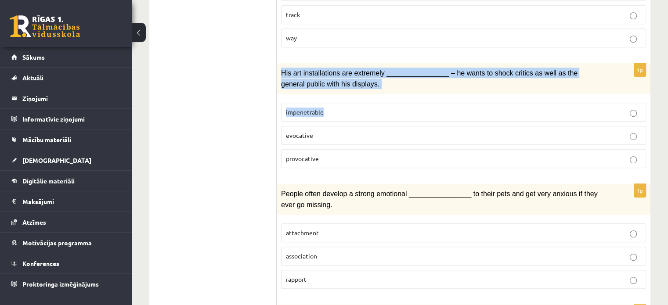
drag, startPoint x: 276, startPoint y: 54, endPoint x: 330, endPoint y: 94, distance: 67.5
click at [330, 94] on div "1p His art installations are extremely ________________ – he wants to shock cri…" at bounding box center [464, 119] width 374 height 112
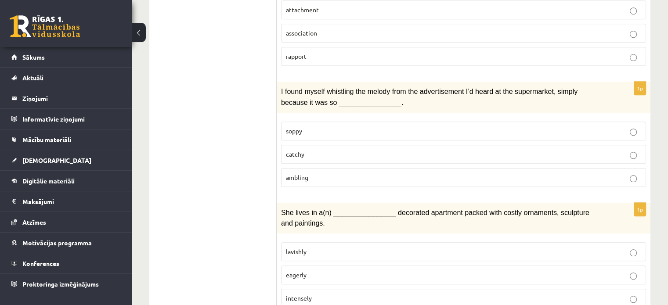
scroll to position [734, 0]
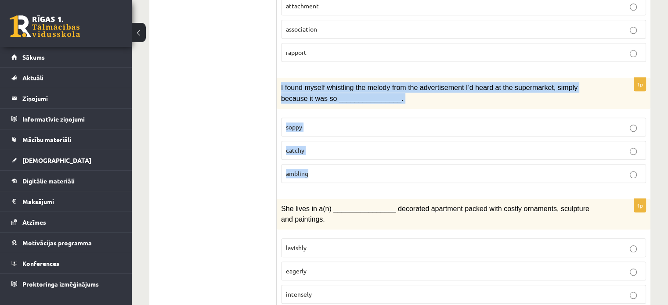
drag, startPoint x: 278, startPoint y: 63, endPoint x: 335, endPoint y: 143, distance: 97.6
click at [335, 143] on div "1p I found myself whistling the melody from the advertisement I’d heard at the …" at bounding box center [464, 134] width 374 height 112
copy div "I found myself whistling the melody from the advertisement I’d heard at the sup…"
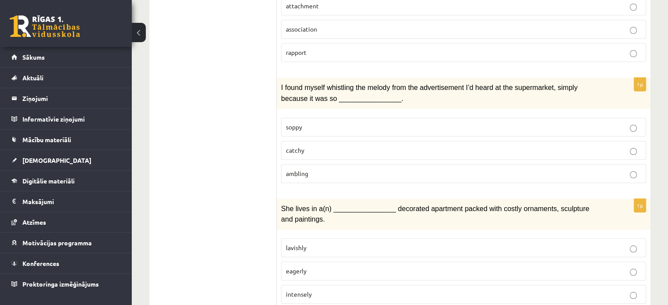
click at [254, 123] on ul "1. uzdevums 2. uzdevums 3. uzdevums Izvērtējums!" at bounding box center [217, 182] width 119 height 1519
click at [299, 146] on span "catchy" at bounding box center [295, 150] width 18 height 8
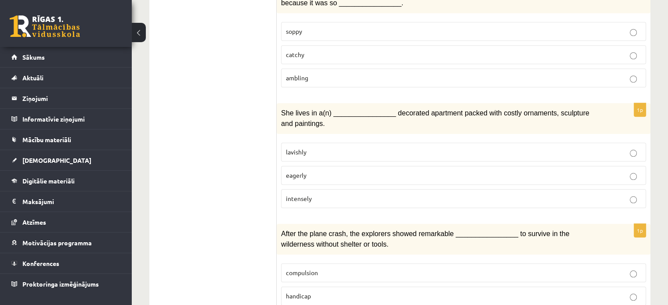
scroll to position [831, 0]
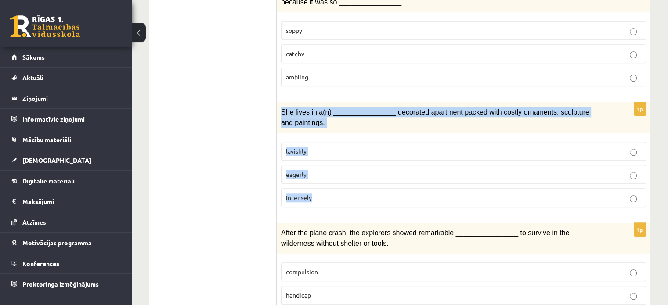
drag, startPoint x: 279, startPoint y: 87, endPoint x: 355, endPoint y: 180, distance: 119.8
click at [355, 180] on div "1p She lives in a(n) ________________ decorated apartment packed with costly or…" at bounding box center [464, 158] width 374 height 112
copy div "She lives in a(n) ________________ decorated apartment packed with costly ornam…"
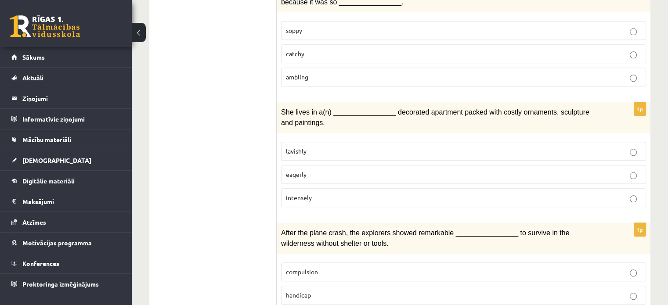
click at [262, 165] on ul "1. uzdevums 2. uzdevums 3. uzdevums Izvērtējums!" at bounding box center [217, 86] width 119 height 1519
click at [305, 147] on span "lavishly" at bounding box center [296, 151] width 21 height 8
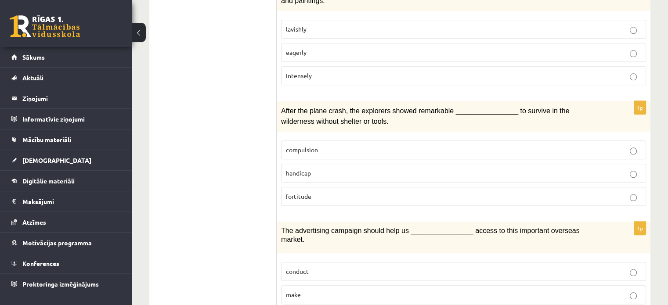
scroll to position [955, 0]
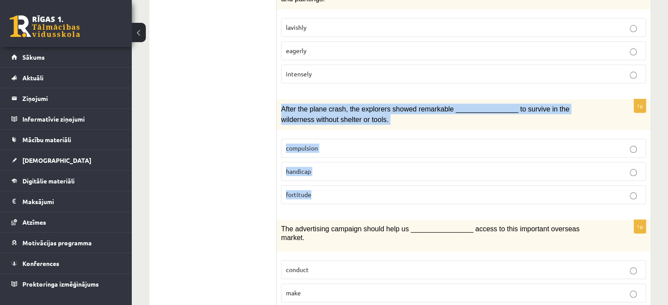
drag, startPoint x: 279, startPoint y: 83, endPoint x: 343, endPoint y: 165, distance: 104.2
click at [343, 165] on div "1p After the plane crash, the explorers showed remarkable ________________ to s…" at bounding box center [464, 155] width 374 height 112
copy div "After the plane crash, the explorers showed remarkable ________________ to surv…"
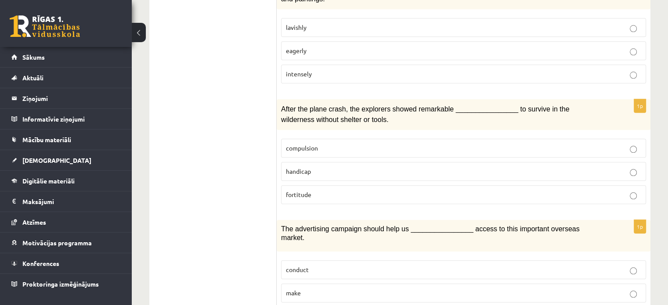
click at [306, 190] on p "fortitude" at bounding box center [463, 194] width 355 height 9
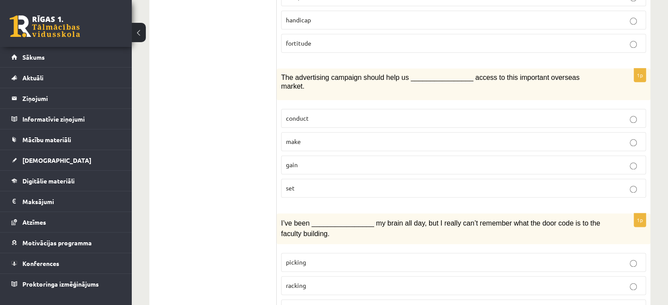
scroll to position [1108, 0]
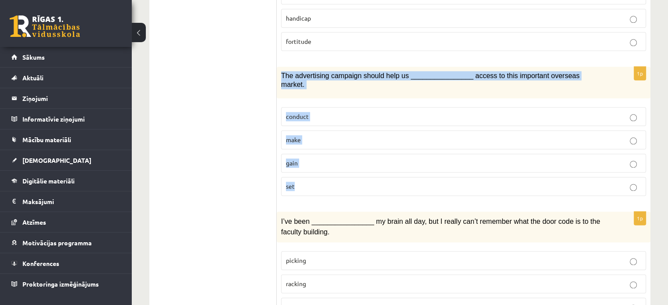
drag, startPoint x: 279, startPoint y: 45, endPoint x: 340, endPoint y: 156, distance: 126.2
click at [340, 156] on div "1p The advertising campaign should help us ________________ access to this impo…" at bounding box center [464, 135] width 374 height 136
copy div "The advertising campaign should help us ________________ access to this importa…"
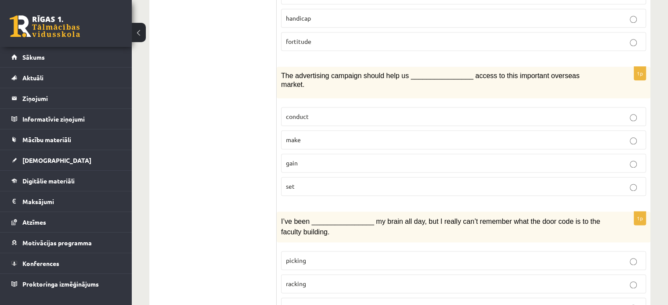
click at [300, 159] on p "gain" at bounding box center [463, 163] width 355 height 9
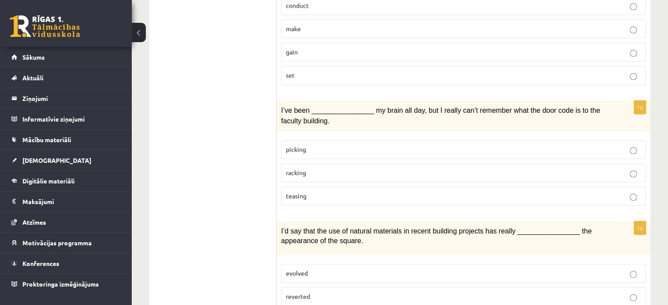
scroll to position [1223, 0]
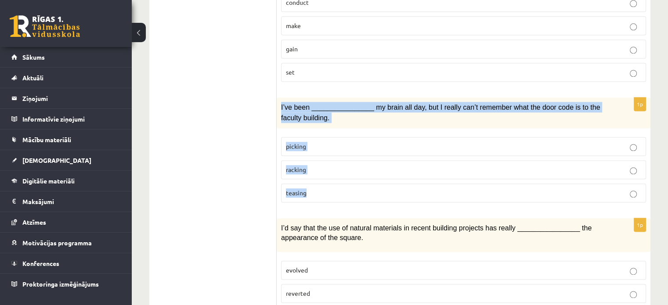
drag, startPoint x: 278, startPoint y: 69, endPoint x: 340, endPoint y: 161, distance: 111.0
click at [340, 161] on div "1p I’ve been ________________ my brain all day, but I really can’t remember wha…" at bounding box center [464, 154] width 374 height 112
copy div "I’ve been ________________ my brain all day, but I really can’t remember what t…"
click at [307, 165] on p "racking" at bounding box center [463, 169] width 355 height 9
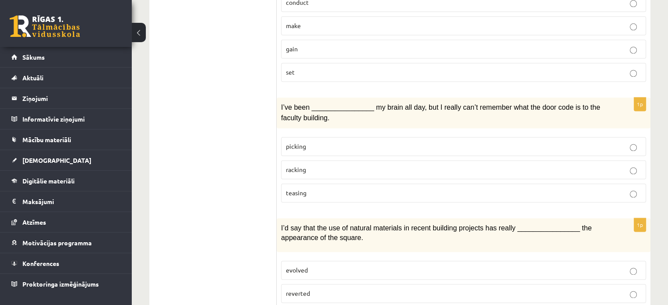
scroll to position [1340, 0]
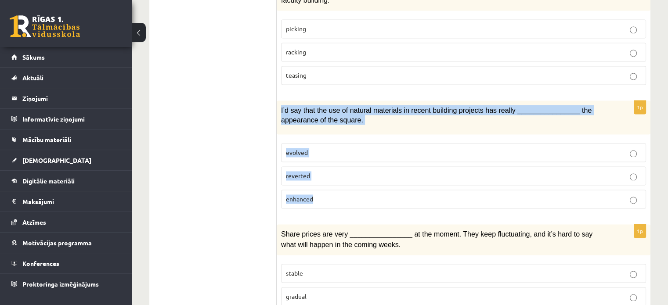
drag, startPoint x: 279, startPoint y: 67, endPoint x: 352, endPoint y: 170, distance: 125.7
click at [352, 170] on div "1p I’d say that the use of natural materials in recent building projects has re…" at bounding box center [464, 158] width 374 height 115
copy div "I’d say that the use of natural materials in recent building projects has reall…"
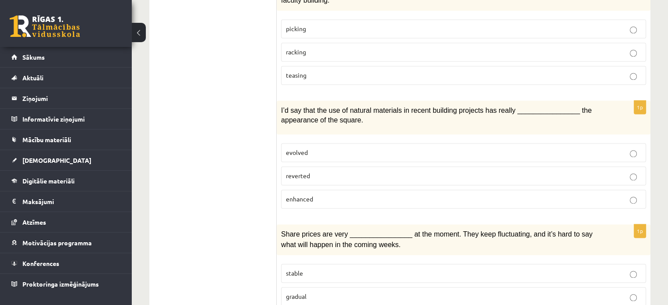
click at [308, 195] on p "enhanced" at bounding box center [463, 199] width 355 height 9
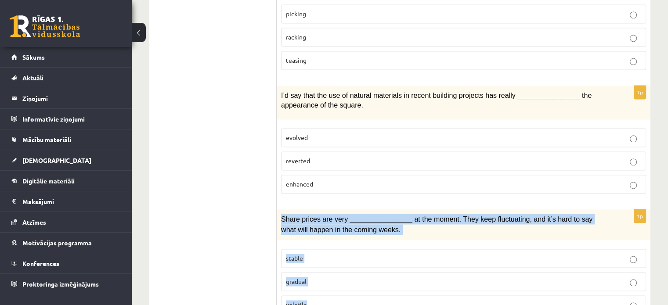
drag, startPoint x: 279, startPoint y: 175, endPoint x: 365, endPoint y: 256, distance: 119.0
click at [365, 256] on div "1p Share prices are very ________________ at the moment. They keep fluctuating,…" at bounding box center [464, 266] width 374 height 112
copy div "Share prices are very ________________ at the moment. They keep fluctuating, an…"
click at [311, 300] on p "volatile" at bounding box center [463, 304] width 355 height 9
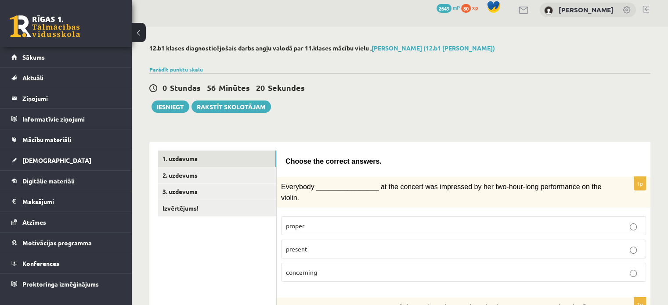
scroll to position [0, 0]
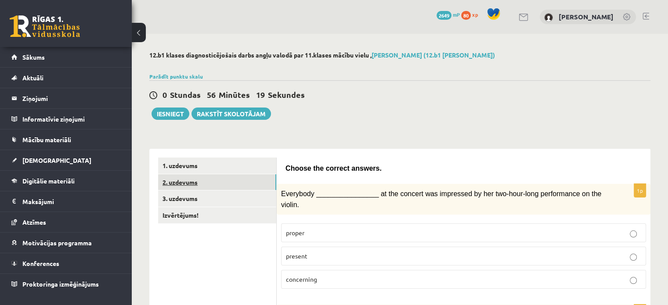
click at [227, 186] on link "2. uzdevums" at bounding box center [217, 182] width 118 height 16
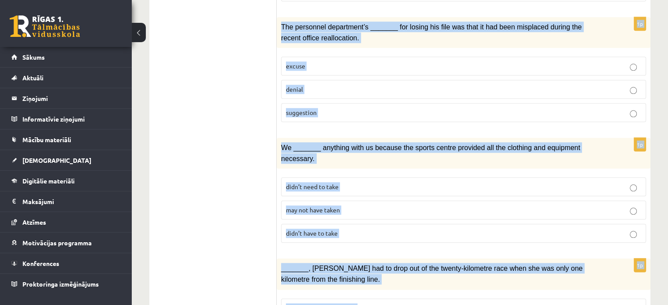
scroll to position [1032, 0]
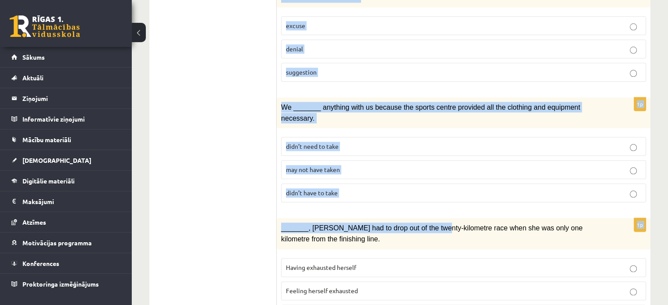
drag, startPoint x: 285, startPoint y: 49, endPoint x: 422, endPoint y: 149, distance: 169.7
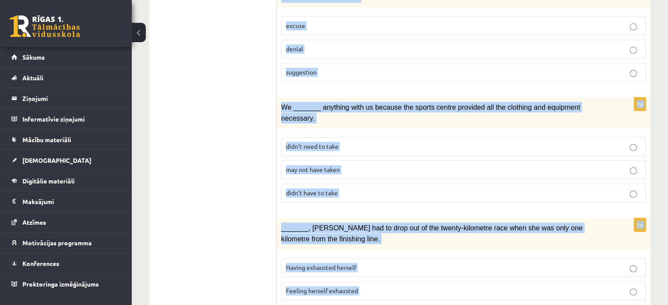
drag, startPoint x: 282, startPoint y: 69, endPoint x: 421, endPoint y: 326, distance: 292.3
copy form "Circle the form that cannot be used to complete the sentences. 1p In the USA du…"
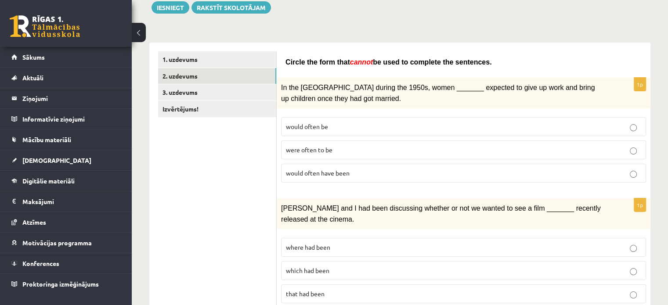
scroll to position [108, 0]
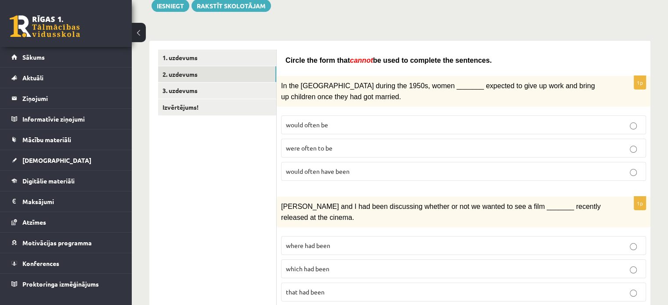
click at [312, 168] on span "would often have been" at bounding box center [318, 171] width 64 height 8
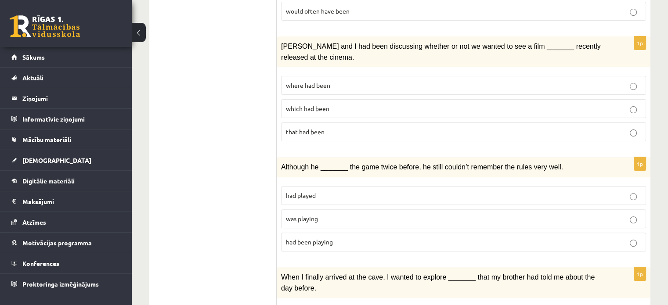
scroll to position [269, 0]
click at [336, 80] on p "where had been" at bounding box center [463, 84] width 355 height 9
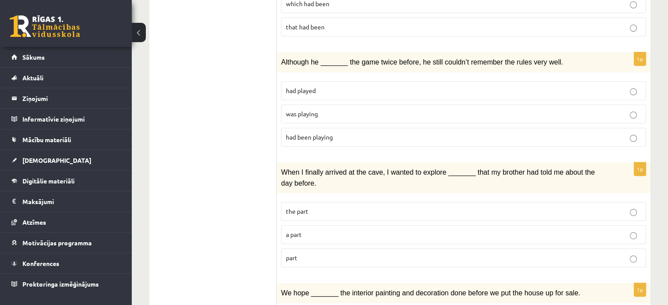
scroll to position [427, 0]
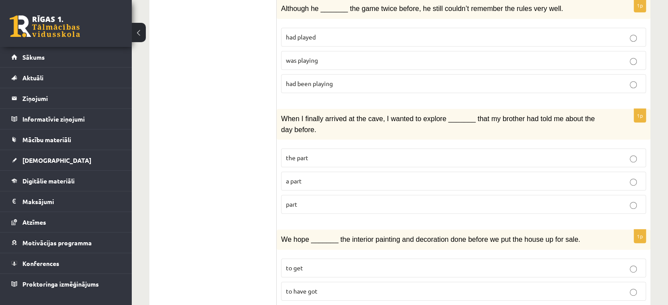
click at [306, 56] on span "was playing" at bounding box center [302, 60] width 32 height 8
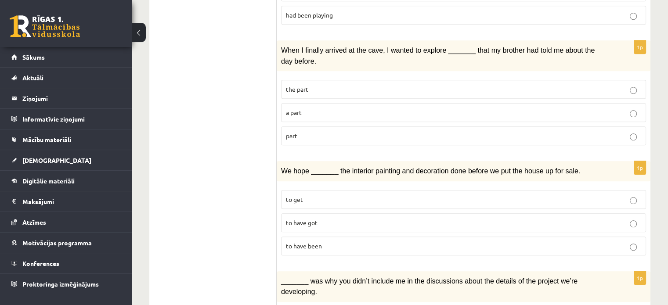
scroll to position [496, 0]
click at [291, 108] on span "a part" at bounding box center [294, 112] width 16 height 8
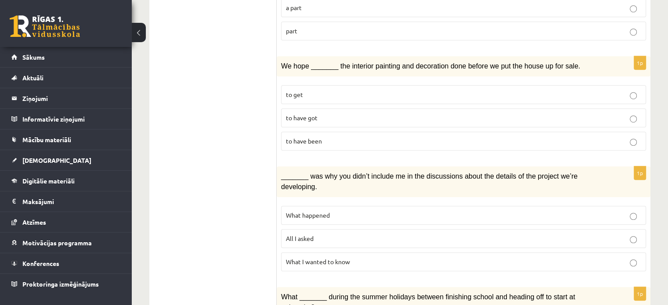
scroll to position [601, 0]
click at [333, 112] on label "to have got" at bounding box center [463, 117] width 365 height 19
click at [324, 136] on p "to have been" at bounding box center [463, 140] width 355 height 9
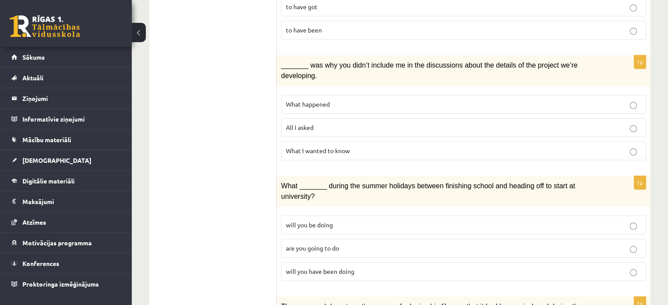
scroll to position [713, 0]
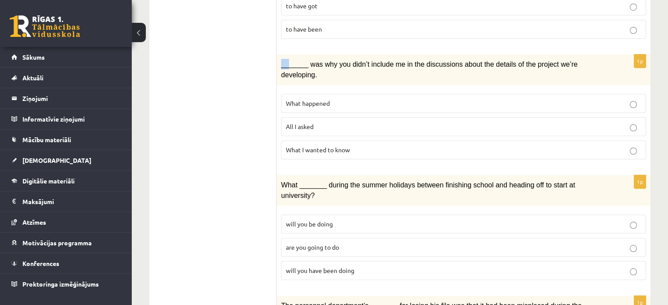
drag, startPoint x: 279, startPoint y: 54, endPoint x: 287, endPoint y: 57, distance: 8.8
click at [287, 57] on div "_______ was why you didn’t include me in the discussions about the details of t…" at bounding box center [464, 69] width 374 height 31
click at [257, 73] on ul "1. uzdevums 2. uzdevums 3. uzdevums Izvērtējums!" at bounding box center [217, 47] width 119 height 1205
click at [322, 122] on p "All I asked" at bounding box center [463, 126] width 355 height 9
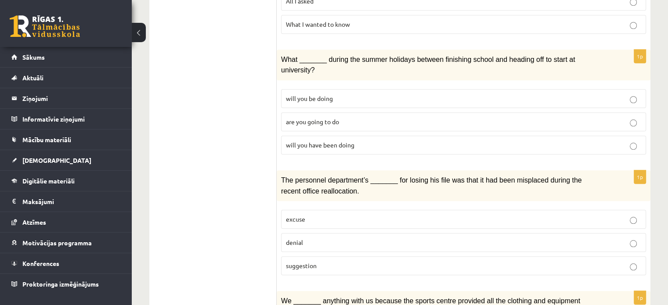
scroll to position [845, 0]
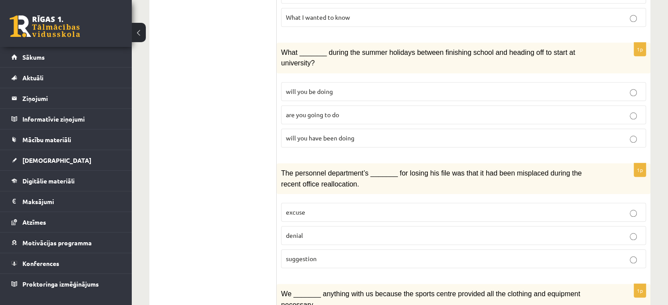
click at [307, 250] on label "suggestion" at bounding box center [463, 259] width 365 height 19
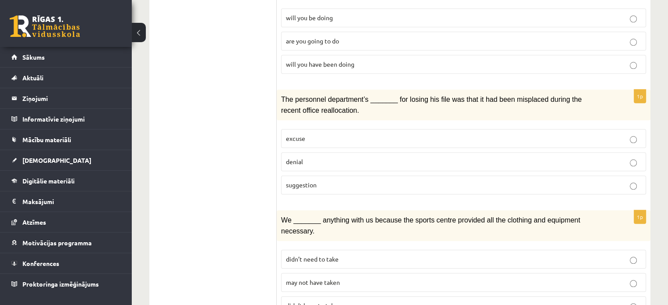
scroll to position [871, 0]
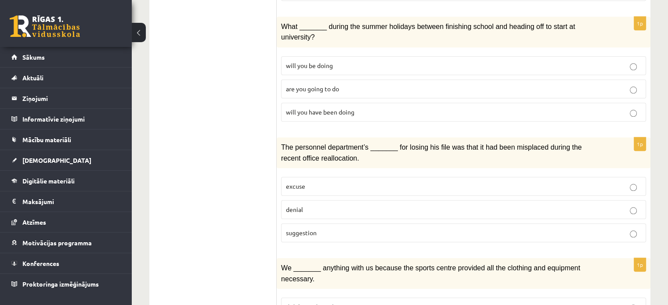
click at [355, 103] on label "will you have been doing" at bounding box center [463, 112] width 365 height 19
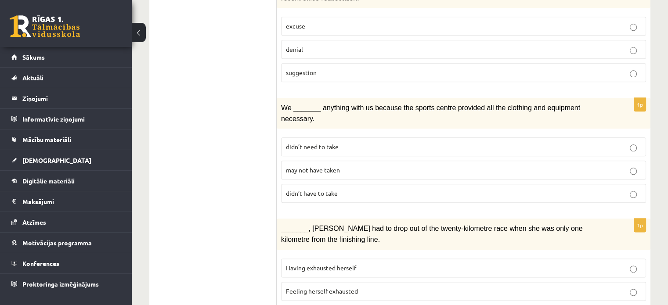
scroll to position [1032, 0]
click at [332, 166] on span "may not have taken" at bounding box center [313, 170] width 54 height 8
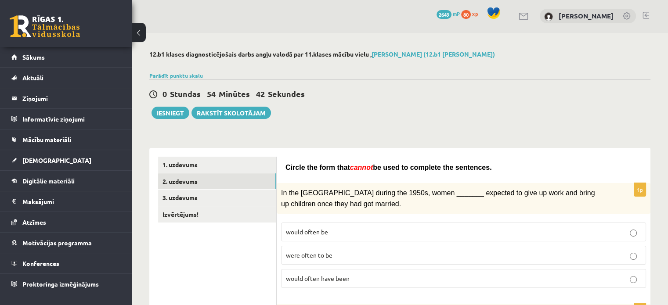
scroll to position [0, 0]
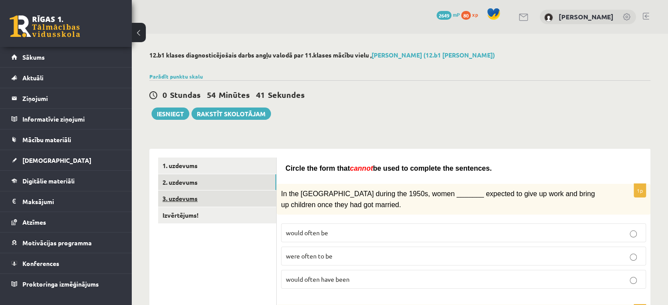
click at [227, 195] on link "3. uzdevums" at bounding box center [217, 199] width 118 height 16
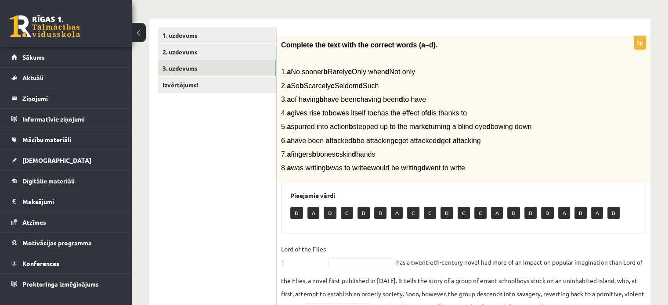
scroll to position [131, 0]
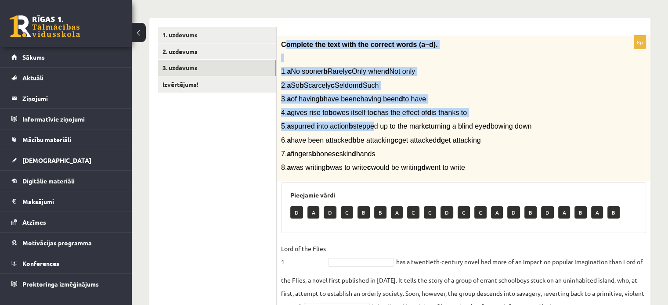
drag, startPoint x: 283, startPoint y: 43, endPoint x: 376, endPoint y: 127, distance: 125.1
click at [376, 127] on div "Complete the text with the correct words (a–d). 1. a No sooner b Rarely c Only …" at bounding box center [464, 109] width 374 height 146
click at [305, 62] on div "Complete the text with the correct words (a–d). 1. a No sooner b Rarely c Only …" at bounding box center [464, 109] width 374 height 146
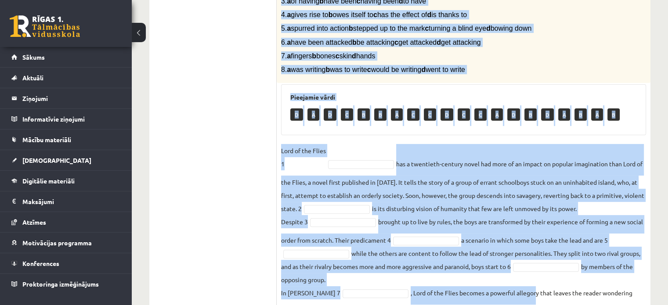
scroll to position [298, 0]
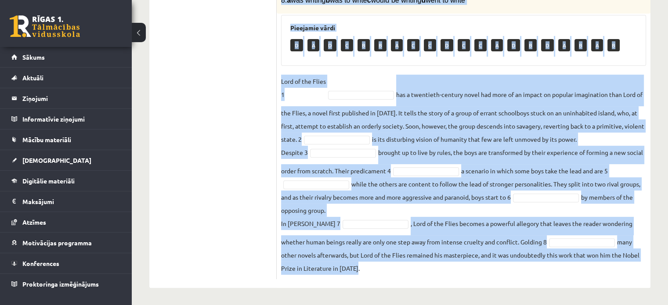
drag, startPoint x: 279, startPoint y: 39, endPoint x: 555, endPoint y: 291, distance: 373.1
click at [555, 291] on div "12.b1 klases diagnosticējošais darbs angļu valodā par 11.klases mācību vielu , …" at bounding box center [400, 21] width 536 height 570
copy div "Complete the text with the correct words (a–d). 1. a No sooner b Rarely c Only …"
click at [281, 114] on fieldset "Lord of the Flies 1 has a twentieth-century novel had more of an impact on popu…" at bounding box center [463, 175] width 365 height 200
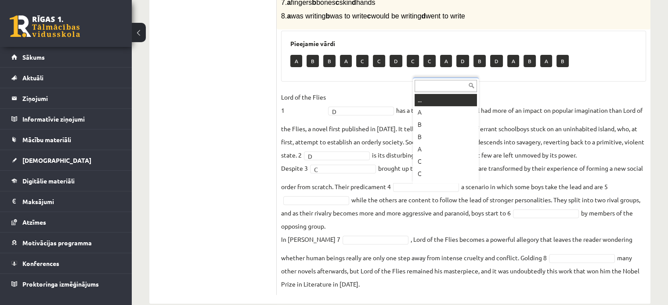
scroll to position [286, 0]
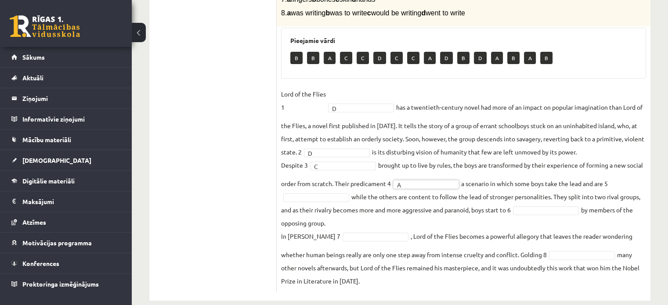
click at [318, 192] on fieldset "Lord of the Flies 1 D * has a twentieth-century novel had more of an impact on …" at bounding box center [463, 187] width 365 height 200
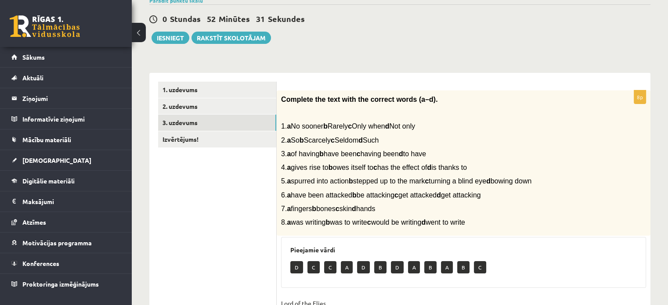
scroll to position [66, 0]
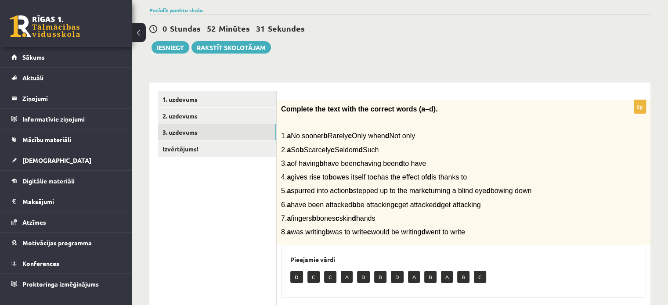
click at [213, 157] on ul "1. uzdevums 2. uzdevums 3. uzdevums Izvērtējums!" at bounding box center [217, 301] width 119 height 420
click at [218, 150] on link "Izvērtējums!" at bounding box center [217, 149] width 118 height 16
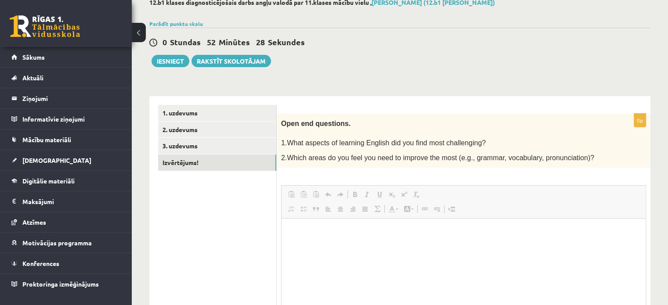
scroll to position [0, 0]
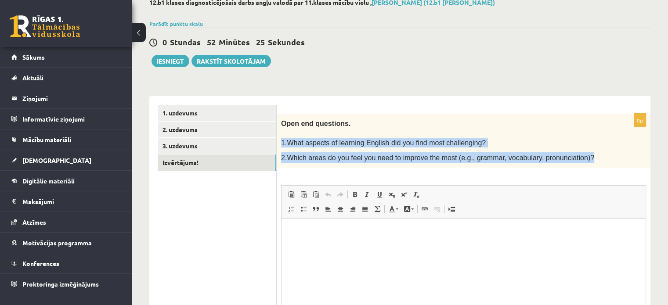
drag, startPoint x: 576, startPoint y: 154, endPoint x: 282, endPoint y: 138, distance: 294.7
click at [282, 138] on div "Open end questions. 1.What aspects of learning English did you find most challe…" at bounding box center [464, 141] width 374 height 54
copy div "1.What aspects of learning English did you find most challenging? 2.Which areas…"
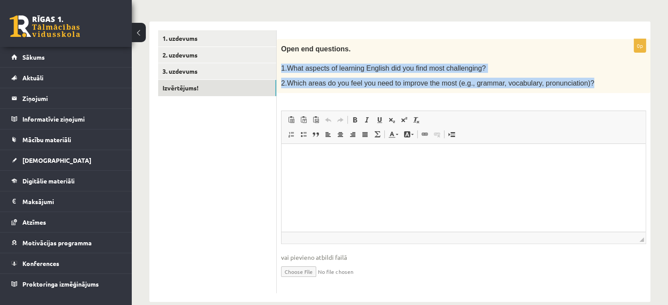
scroll to position [140, 0]
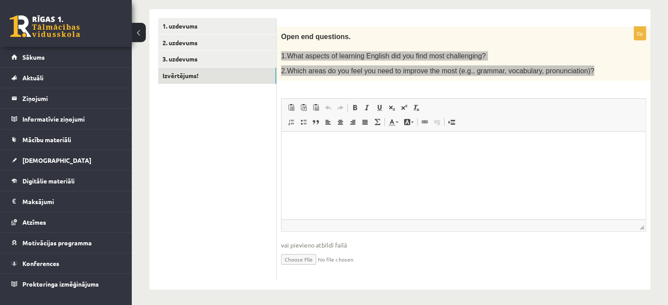
click at [411, 159] on html at bounding box center [464, 145] width 364 height 27
click at [351, 159] on html at bounding box center [464, 145] width 364 height 27
click at [359, 153] on html at bounding box center [464, 145] width 364 height 27
click at [357, 144] on p "Визуальный текстовый редактор, wiswyg-editor-user-answer-47363854284540" at bounding box center [463, 145] width 347 height 9
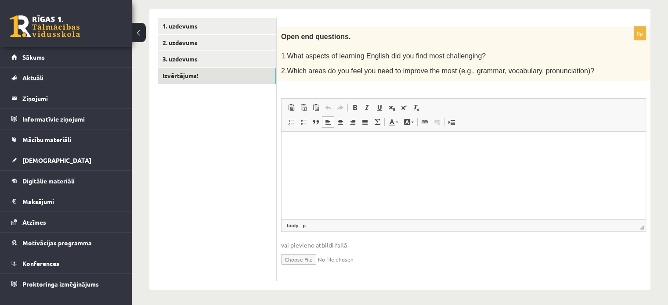
click at [396, 83] on div "0p Open end questions. 1.What aspects of learning English did you find most cha…" at bounding box center [464, 154] width 374 height 255
click at [349, 159] on html at bounding box center [464, 145] width 364 height 27
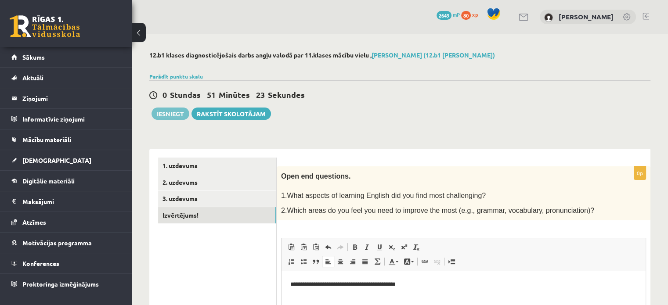
click at [167, 108] on button "Iesniegt" at bounding box center [171, 114] width 38 height 12
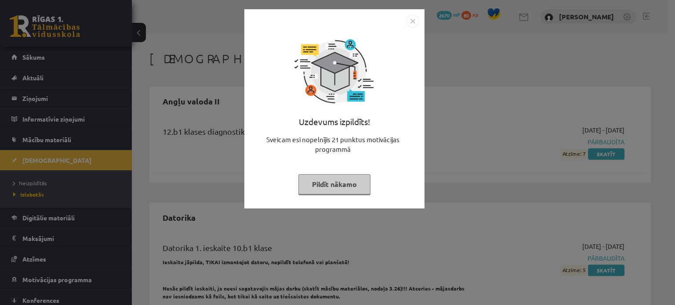
click at [328, 180] on button "Pildīt nākamo" at bounding box center [334, 184] width 72 height 20
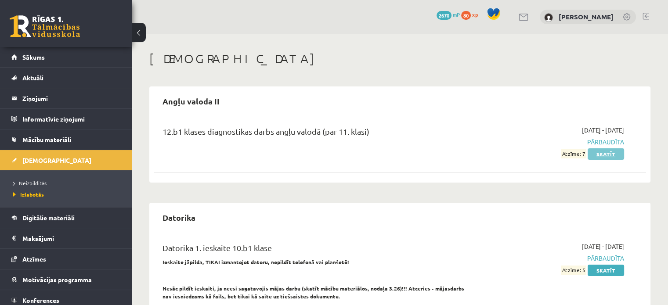
click at [608, 155] on link "Skatīt" at bounding box center [606, 153] width 36 height 11
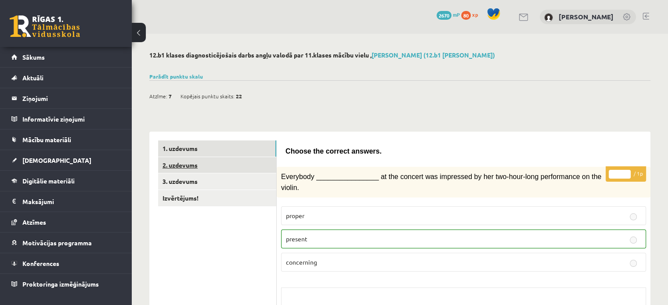
click at [234, 164] on link "2. uzdevums" at bounding box center [217, 165] width 118 height 16
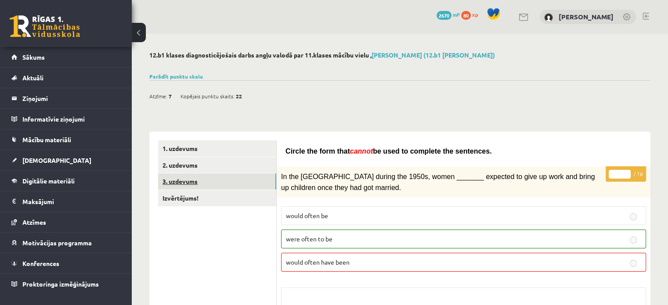
click at [206, 186] on link "3. uzdevums" at bounding box center [217, 182] width 118 height 16
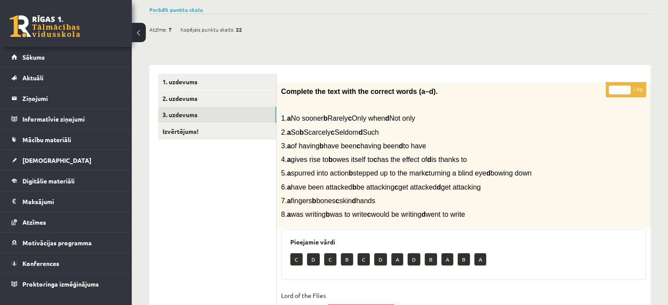
scroll to position [59, 0]
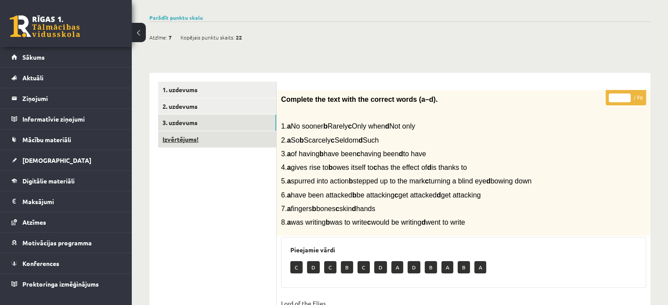
click at [239, 133] on link "Izvērtējums!" at bounding box center [217, 139] width 118 height 16
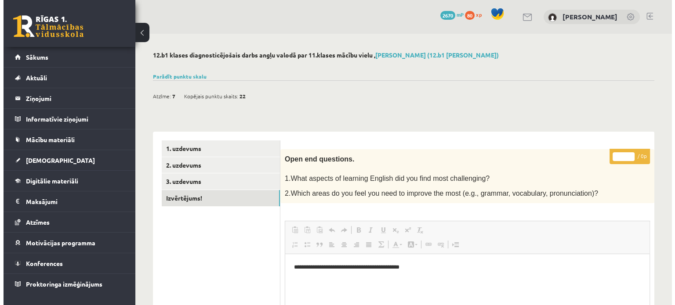
scroll to position [0, 0]
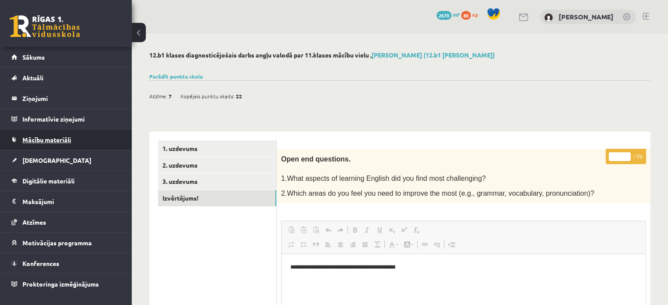
click at [81, 146] on link "Mācību materiāli" at bounding box center [65, 140] width 109 height 20
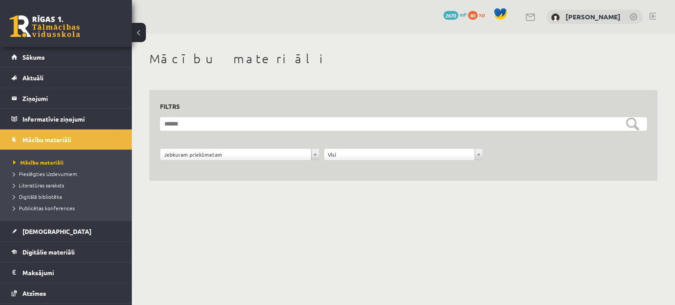
click at [77, 44] on div "0 Dāvanas 2670 mP 80 xp" at bounding box center [66, 23] width 132 height 47
click at [79, 48] on link "Sākums" at bounding box center [65, 57] width 109 height 20
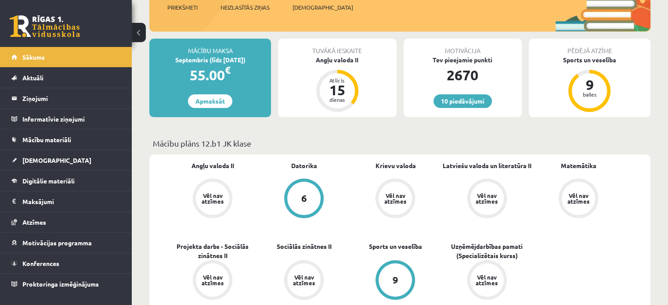
scroll to position [129, 0]
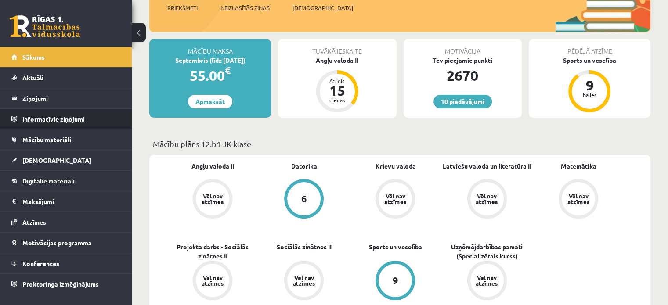
click at [56, 111] on legend "Informatīvie ziņojumi 0" at bounding box center [71, 119] width 98 height 20
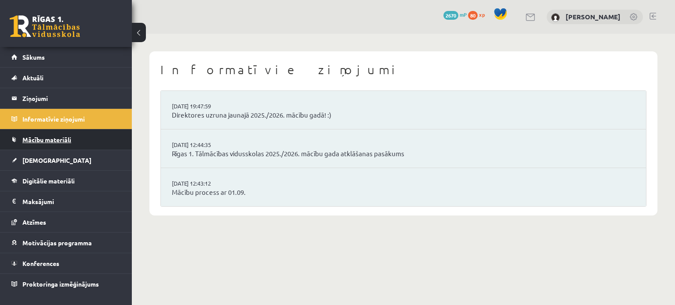
click at [85, 144] on link "Mācību materiāli" at bounding box center [65, 140] width 109 height 20
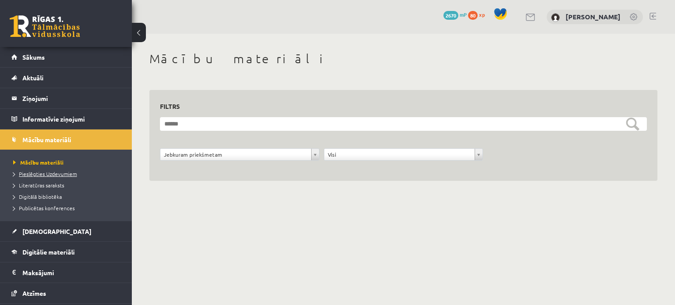
click at [63, 175] on span "Pieslēgties Uzdevumiem" at bounding box center [45, 173] width 64 height 7
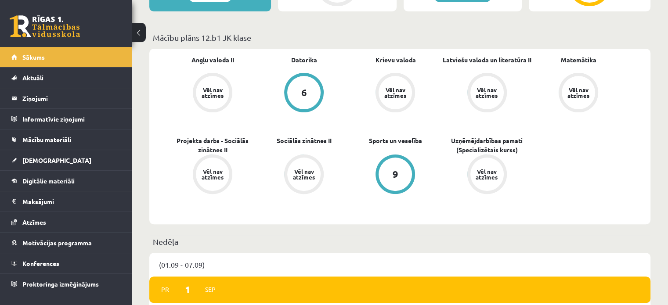
scroll to position [178, 0]
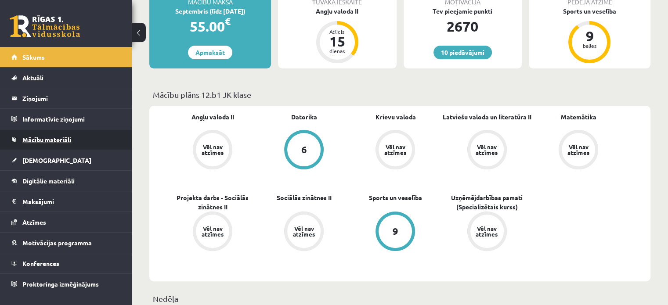
click at [114, 133] on link "Mācību materiāli" at bounding box center [65, 140] width 109 height 20
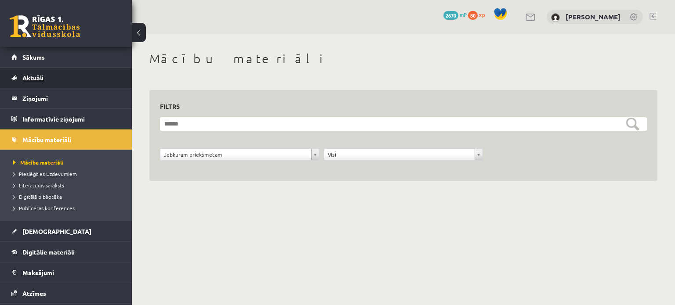
click at [54, 79] on link "Aktuāli" at bounding box center [65, 78] width 109 height 20
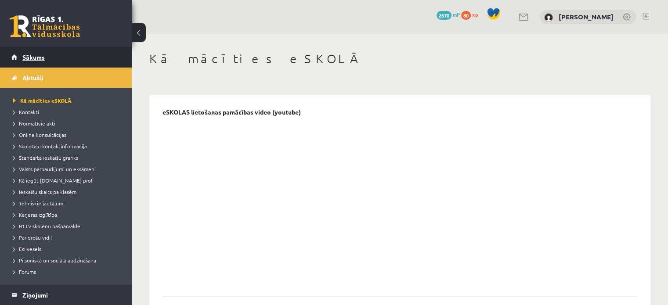
click at [65, 61] on link "Sākums" at bounding box center [65, 57] width 109 height 20
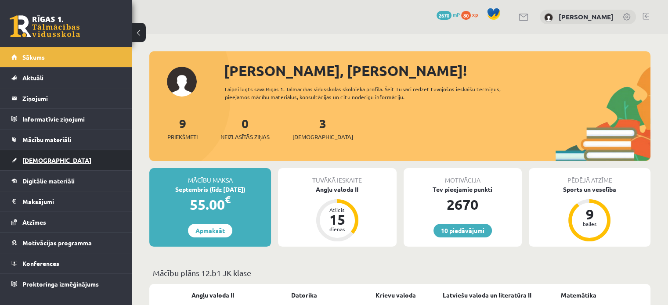
click at [97, 152] on link "[DEMOGRAPHIC_DATA]" at bounding box center [65, 160] width 109 height 20
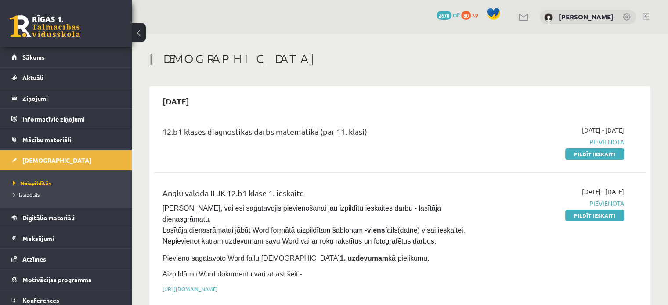
scroll to position [34, 0]
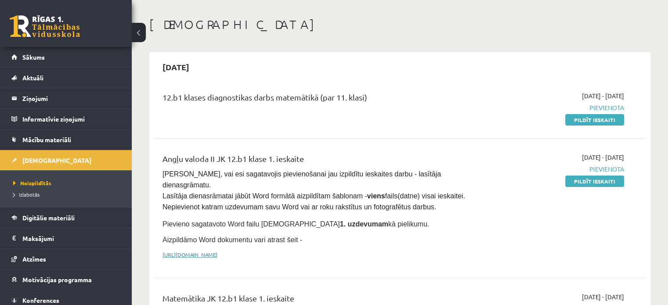
click at [217, 251] on link "[URL][DOMAIN_NAME]" at bounding box center [190, 254] width 55 height 7
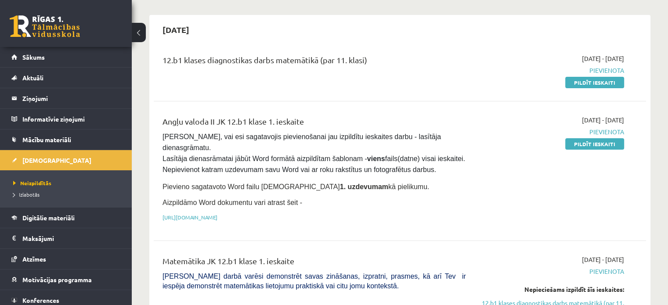
scroll to position [71, 0]
click at [54, 212] on link "Digitālie materiāli" at bounding box center [65, 218] width 109 height 20
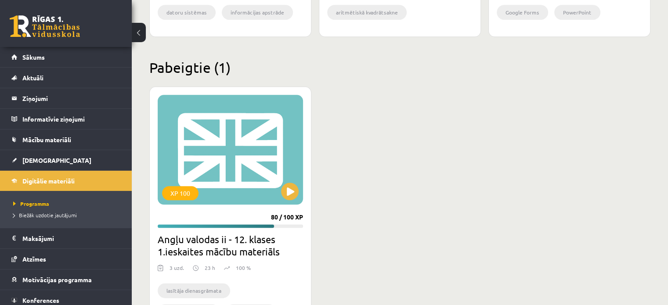
scroll to position [1091, 0]
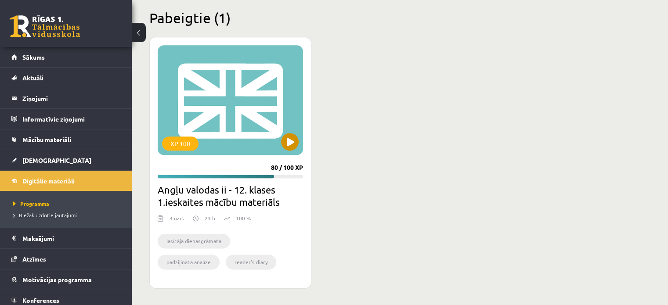
click at [221, 128] on div "XP 100" at bounding box center [230, 100] width 145 height 110
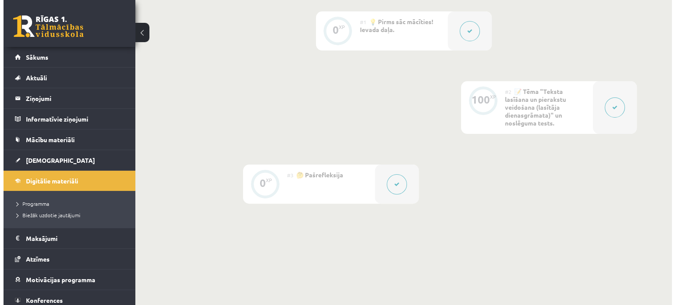
scroll to position [235, 0]
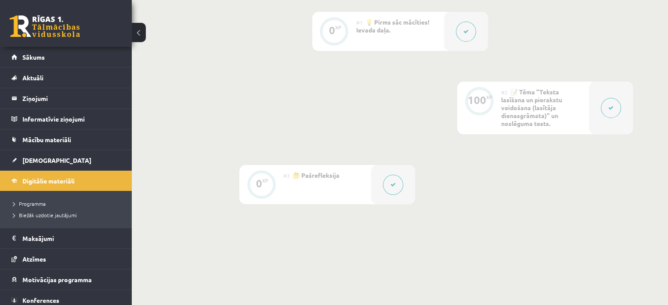
click at [600, 105] on div at bounding box center [611, 108] width 44 height 53
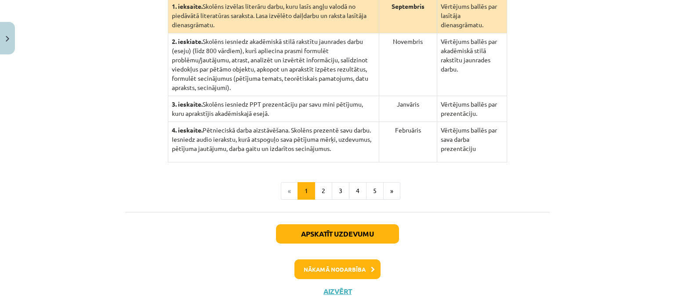
scroll to position [257, 0]
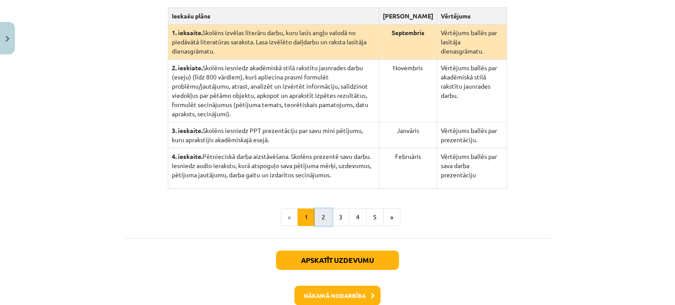
click at [315, 209] on button "2" at bounding box center [324, 218] width 18 height 18
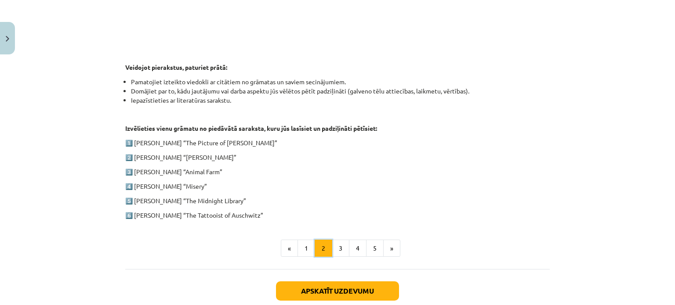
scroll to position [401, 0]
drag, startPoint x: 194, startPoint y: 186, endPoint x: 132, endPoint y: 185, distance: 62.4
click at [132, 185] on p "4️⃣ [PERSON_NAME] “Misery”" at bounding box center [337, 186] width 424 height 9
copy p "[PERSON_NAME] “Misery”"
click at [405, 125] on p "Izvēlieties vienu grāmatu no piedāvātā saraksta, kuru jūs lasīsiet un padziļinā…" at bounding box center [337, 128] width 424 height 9
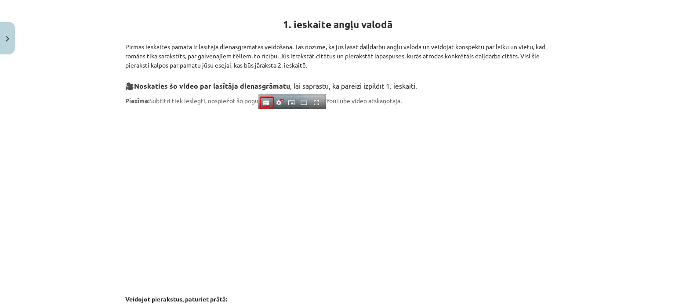
scroll to position [169, 0]
click at [494, 268] on p at bounding box center [337, 195] width 424 height 160
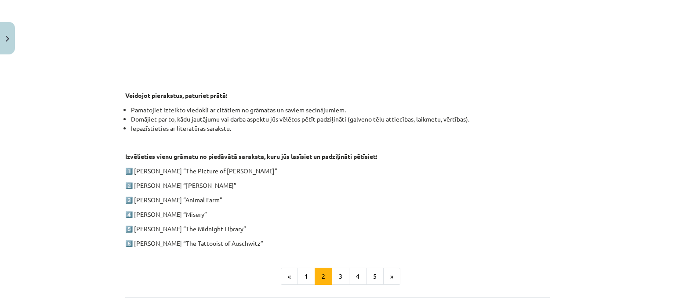
scroll to position [377, 0]
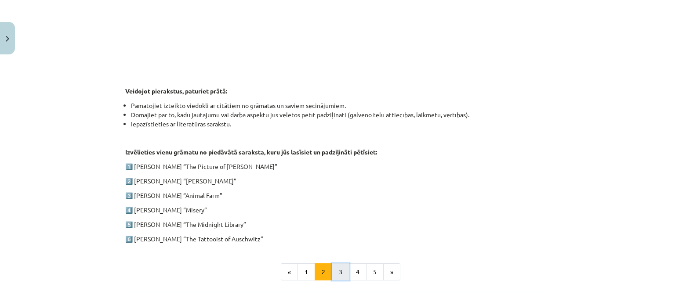
click at [339, 270] on button "3" at bounding box center [341, 273] width 18 height 18
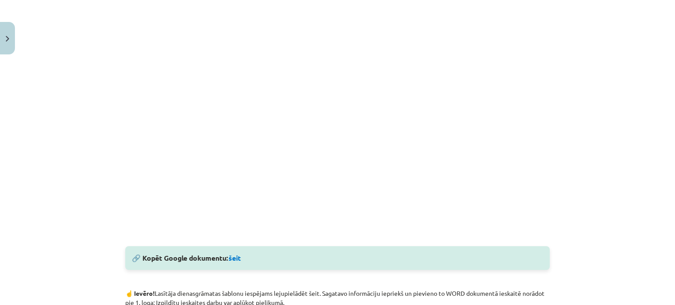
scroll to position [282, 0]
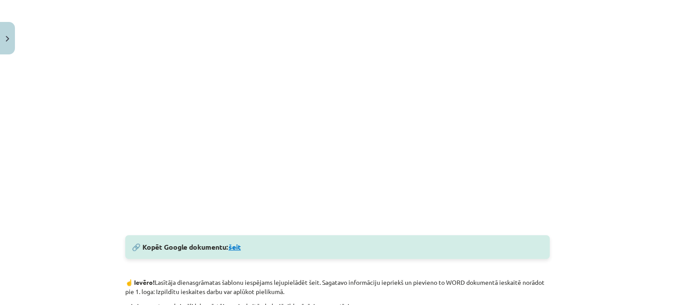
click at [237, 249] on link "šeit" at bounding box center [234, 246] width 12 height 9
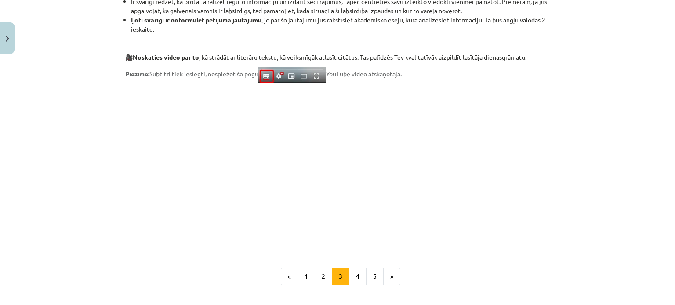
scroll to position [671, 0]
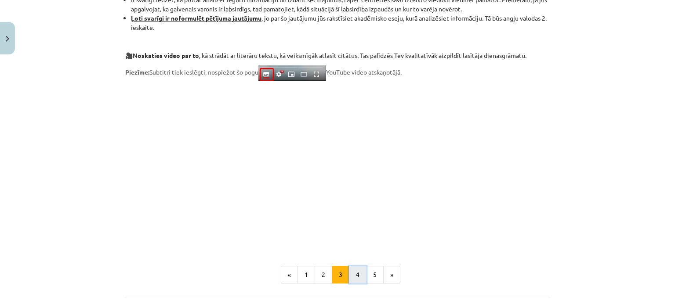
click at [353, 271] on button "4" at bounding box center [358, 275] width 18 height 18
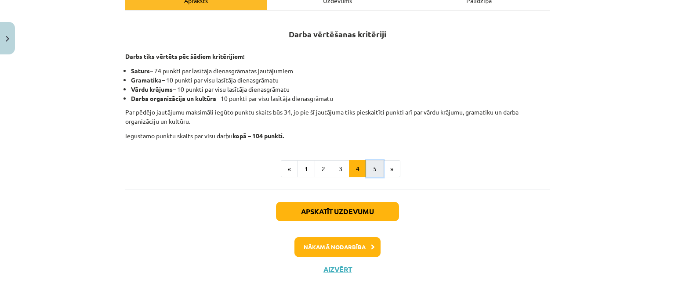
click at [373, 174] on button "5" at bounding box center [375, 169] width 18 height 18
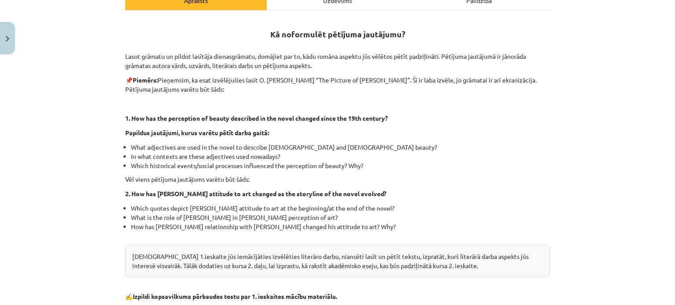
scroll to position [314, 0]
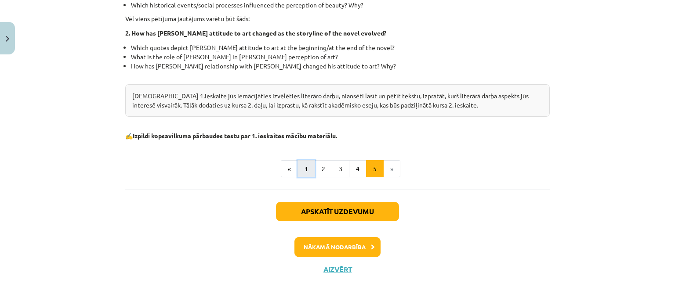
click at [308, 171] on button "1" at bounding box center [306, 169] width 18 height 18
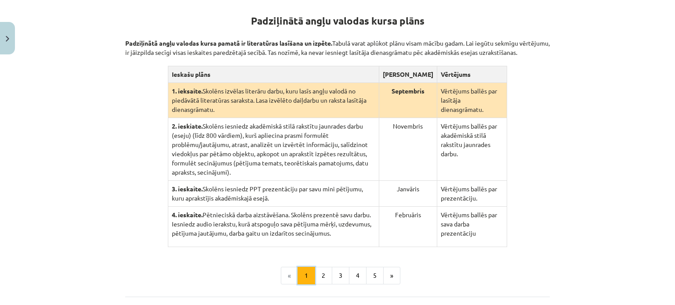
scroll to position [171, 0]
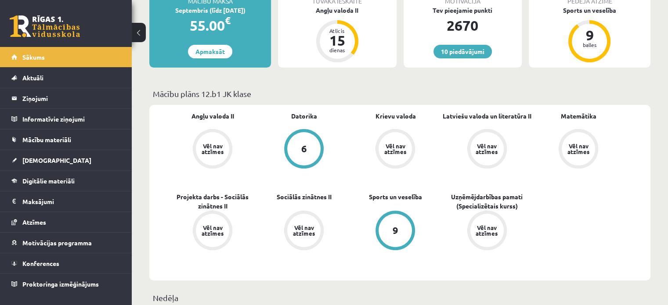
scroll to position [130, 0]
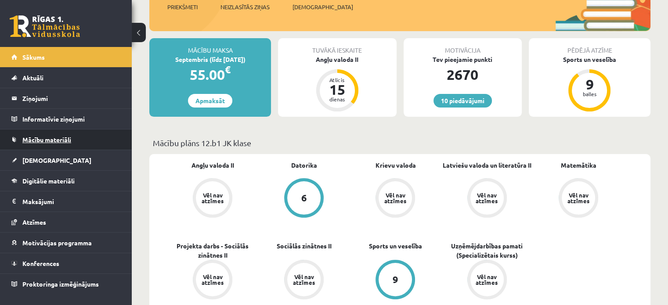
click at [98, 136] on link "Mācību materiāli" at bounding box center [65, 140] width 109 height 20
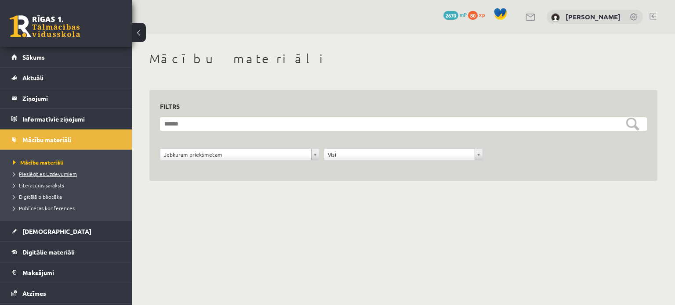
click at [61, 174] on span "Pieslēgties Uzdevumiem" at bounding box center [45, 173] width 64 height 7
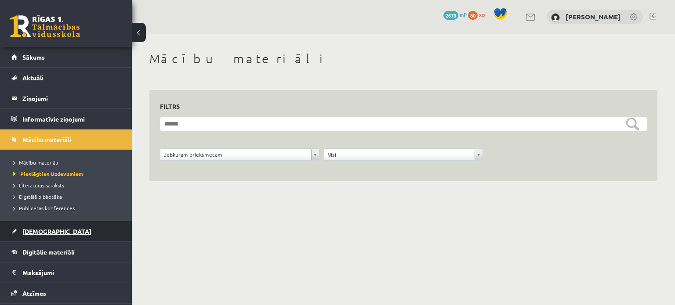
click at [38, 232] on span "[DEMOGRAPHIC_DATA]" at bounding box center [56, 232] width 69 height 8
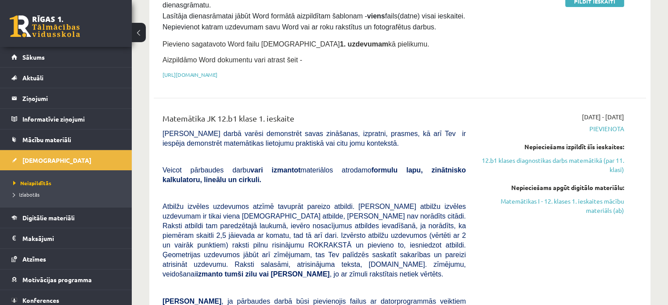
scroll to position [213, 0]
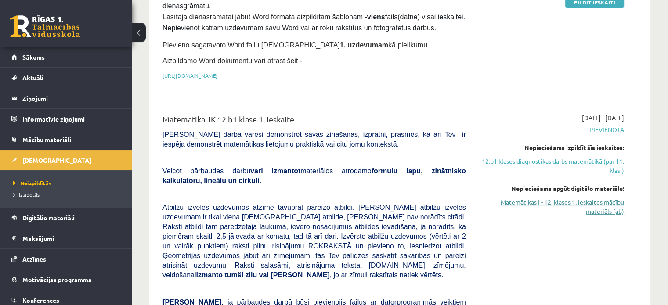
click at [557, 198] on link "Matemātikas I - 12. klases 1. ieskaites mācību materiāls (ab)" at bounding box center [551, 207] width 145 height 18
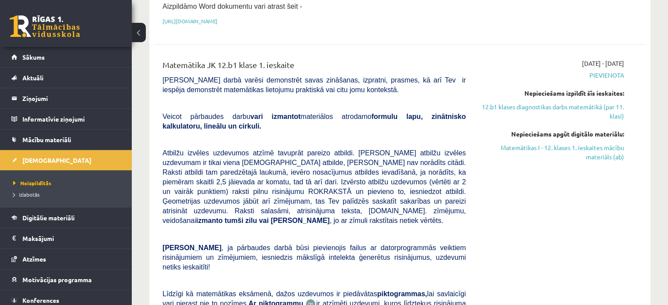
scroll to position [255, 0]
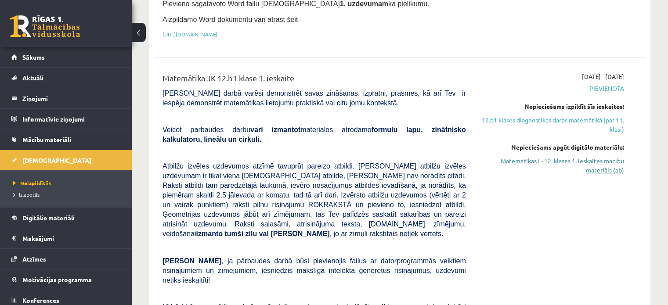
click at [570, 156] on link "Matemātikas I - 12. klases 1. ieskaites mācību materiāls (ab)" at bounding box center [551, 165] width 145 height 18
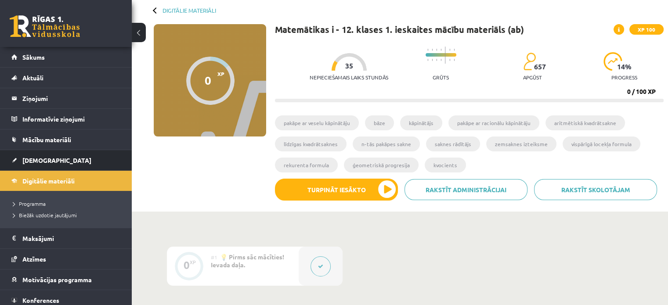
scroll to position [39, 0]
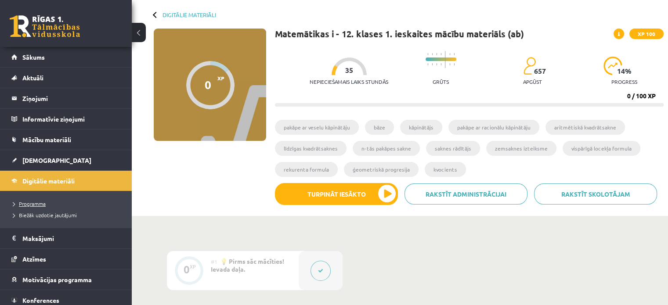
click at [33, 202] on span "Programma" at bounding box center [29, 203] width 33 height 7
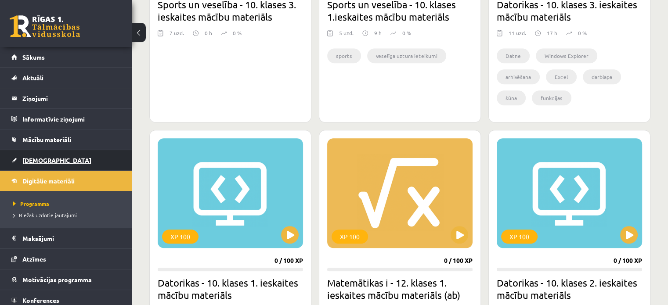
scroll to position [677, 0]
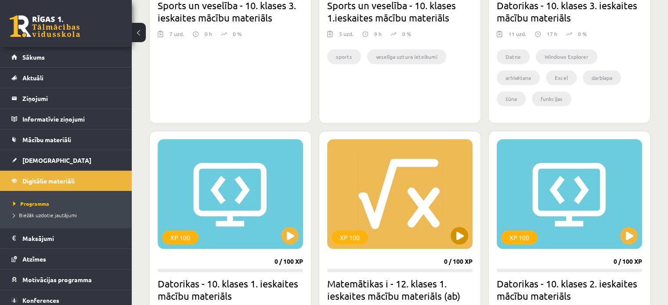
click at [368, 185] on div "XP 100" at bounding box center [399, 194] width 145 height 110
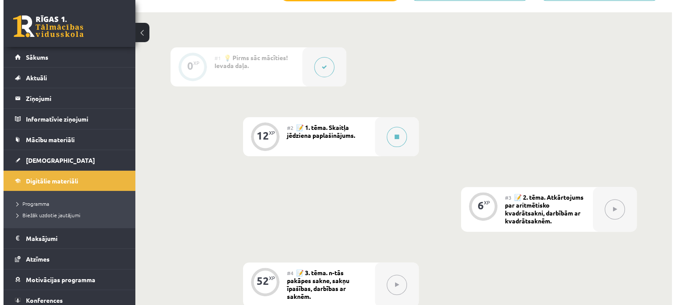
scroll to position [242, 0]
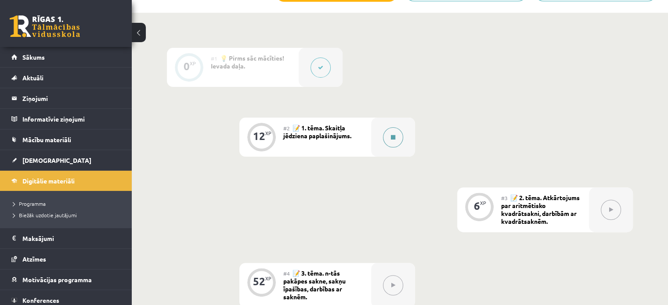
click at [396, 141] on button at bounding box center [393, 137] width 20 height 20
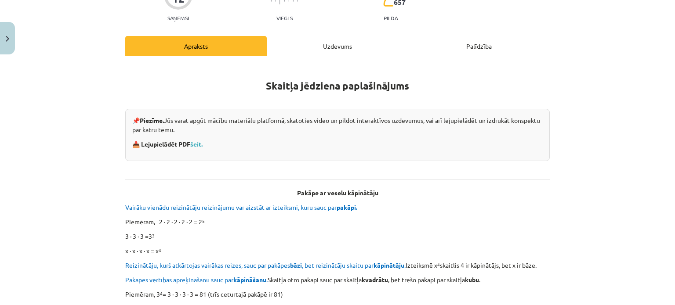
scroll to position [54, 0]
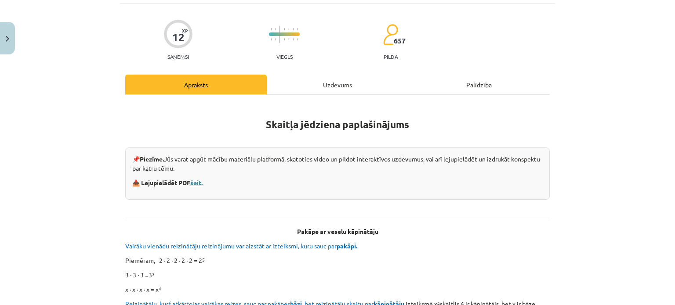
click at [197, 183] on link "šeit." at bounding box center [196, 183] width 12 height 8
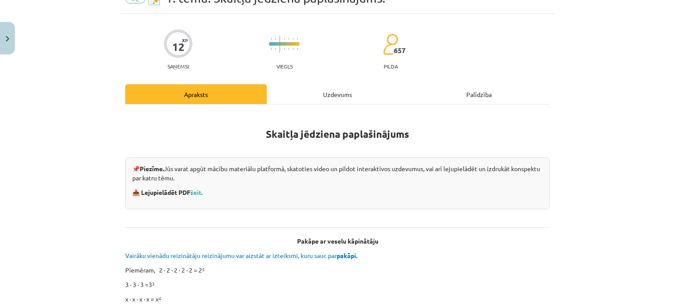
scroll to position [46, 0]
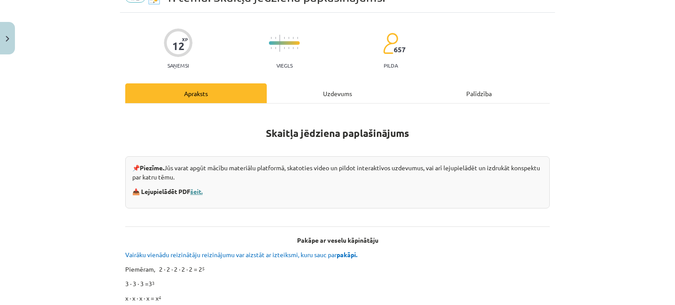
click at [194, 188] on link "šeit." at bounding box center [196, 192] width 12 height 8
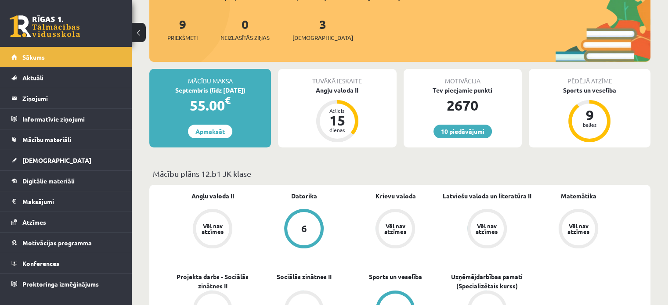
scroll to position [126, 0]
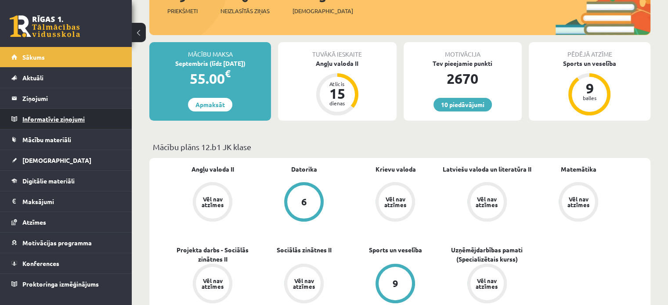
click at [100, 125] on legend "Informatīvie ziņojumi 0" at bounding box center [71, 119] width 98 height 20
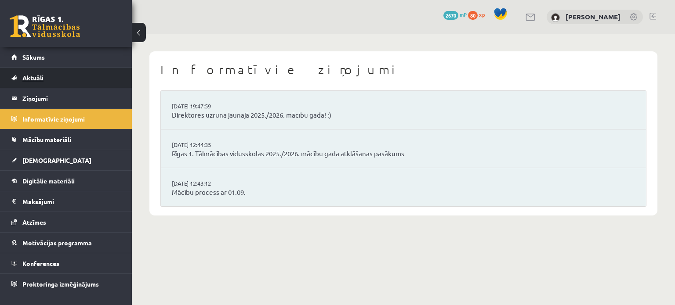
click at [58, 71] on link "Aktuāli" at bounding box center [65, 78] width 109 height 20
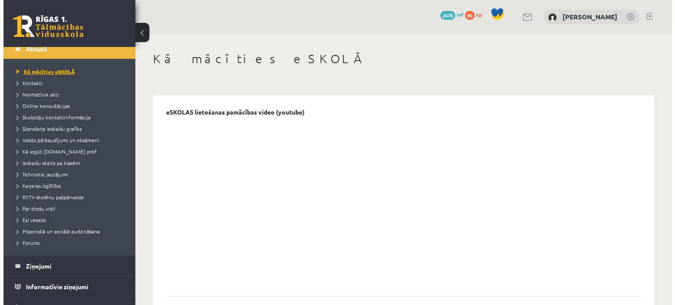
scroll to position [29, 0]
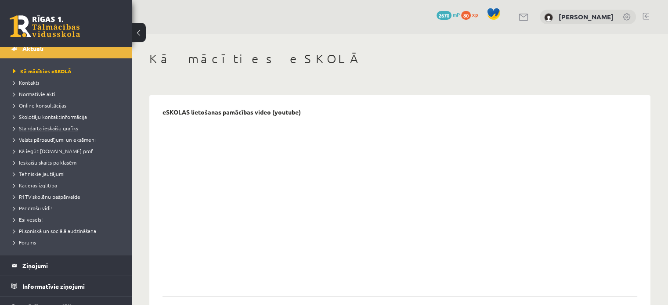
click at [39, 128] on span "Standarta ieskaišu grafiks" at bounding box center [45, 128] width 65 height 7
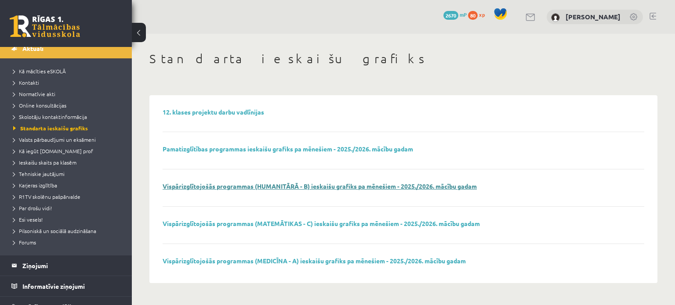
click at [207, 185] on link "Vispārizglītojošās programmas (HUMANITĀRĀ - B) ieskaišu grafiks pa mēnešiem - 2…" at bounding box center [320, 186] width 314 height 8
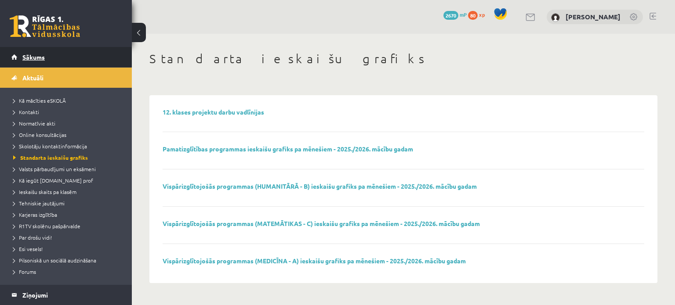
click at [18, 54] on link "Sākums" at bounding box center [65, 57] width 109 height 20
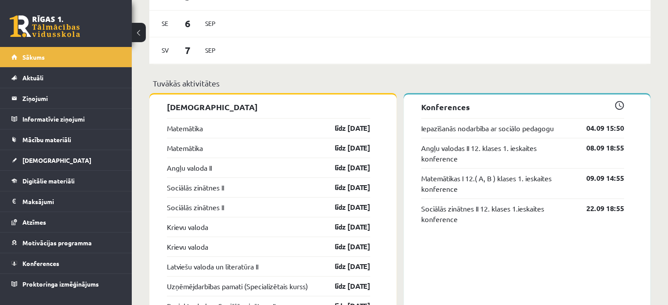
scroll to position [636, 0]
click at [69, 116] on legend "Informatīvie ziņojumi 0" at bounding box center [71, 119] width 98 height 20
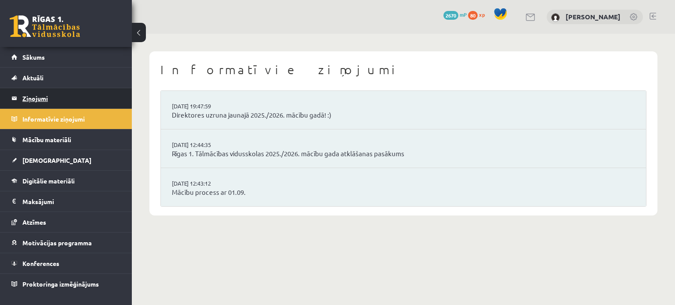
click at [67, 105] on legend "Ziņojumi 0" at bounding box center [71, 98] width 98 height 20
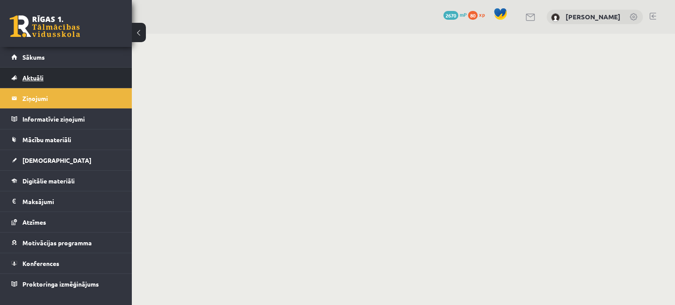
click at [66, 84] on link "Aktuāli" at bounding box center [65, 78] width 109 height 20
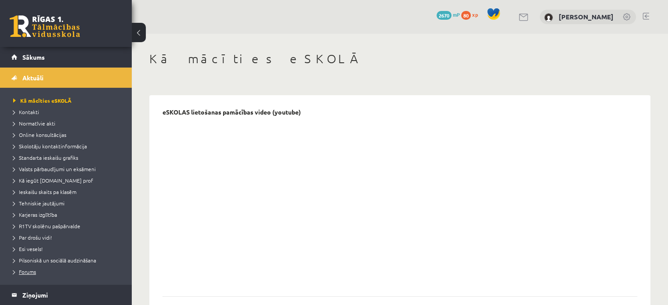
click at [27, 270] on span "Forums" at bounding box center [24, 271] width 23 height 7
click at [44, 100] on span "Kā mācīties eSKOLĀ" at bounding box center [39, 100] width 53 height 7
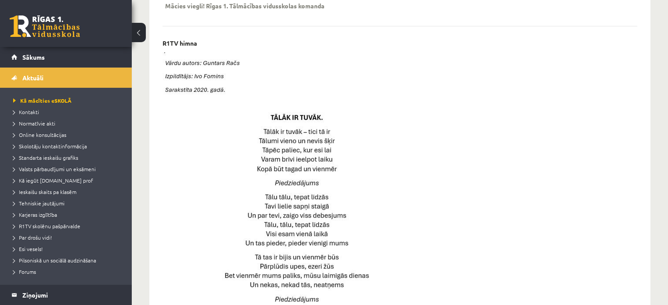
scroll to position [362, 0]
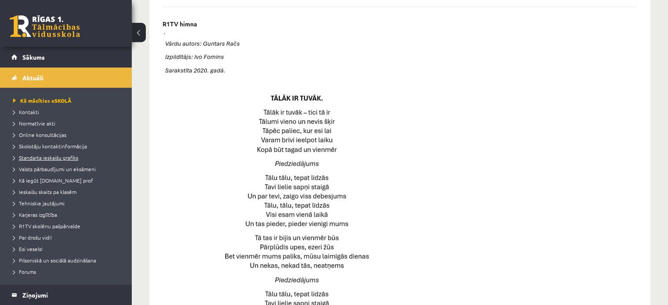
click at [31, 159] on span "Standarta ieskaišu grafiks" at bounding box center [45, 157] width 65 height 7
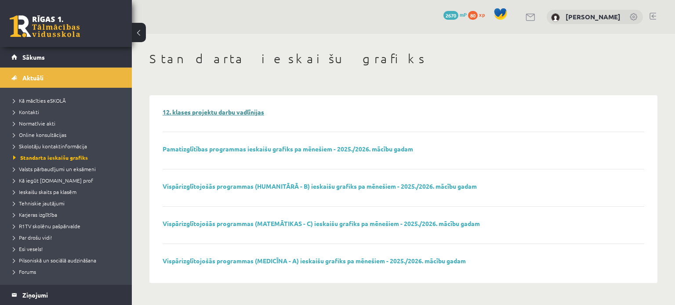
click at [227, 112] on link "12. klases projektu darbu vadlīnijas" at bounding box center [213, 112] width 101 height 8
click at [39, 170] on span "Valsts pārbaudījumi un eksāmeni" at bounding box center [54, 169] width 83 height 7
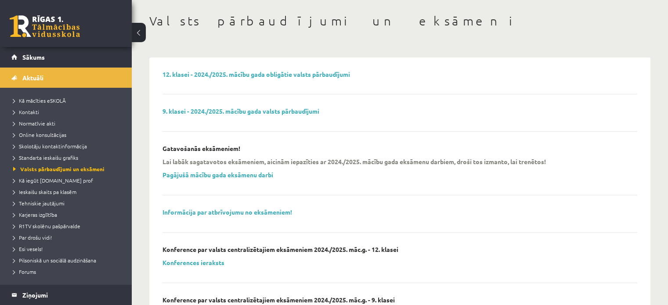
scroll to position [107, 0]
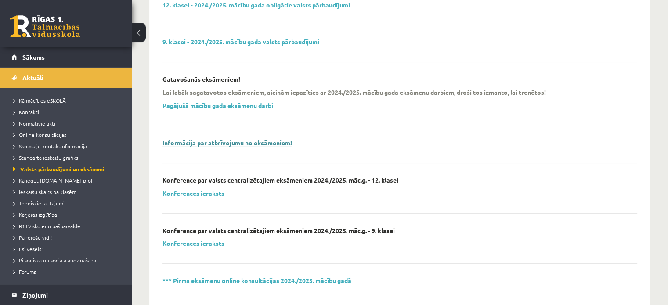
click at [230, 140] on link "Informācija par atbrīvojumu no eksāmeniem!" at bounding box center [228, 143] width 130 height 8
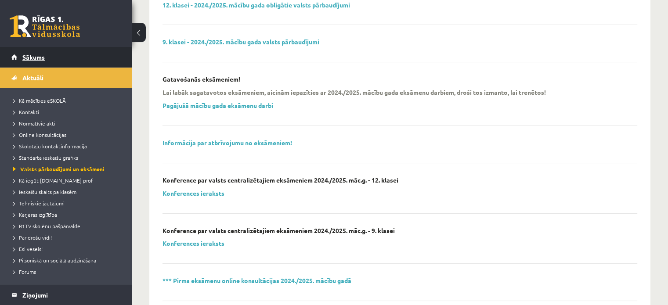
click at [42, 51] on link "Sākums" at bounding box center [65, 57] width 109 height 20
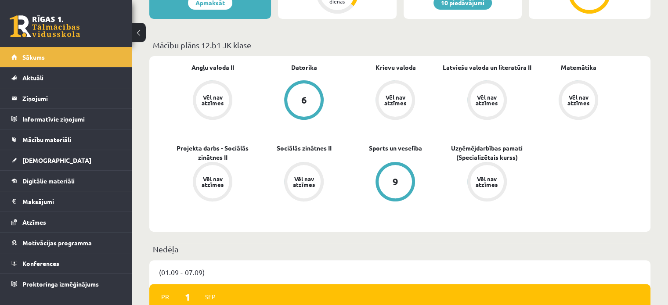
scroll to position [213, 0]
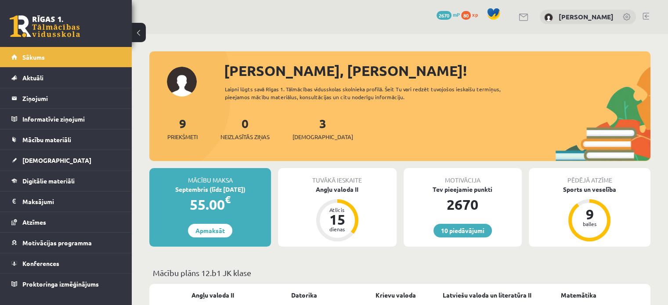
drag, startPoint x: 303, startPoint y: 42, endPoint x: 286, endPoint y: 29, distance: 21.4
click at [286, 29] on div "10 Dāvanas 2670 mP 80 xp [PERSON_NAME]" at bounding box center [400, 17] width 536 height 34
